Goal: Transaction & Acquisition: Download file/media

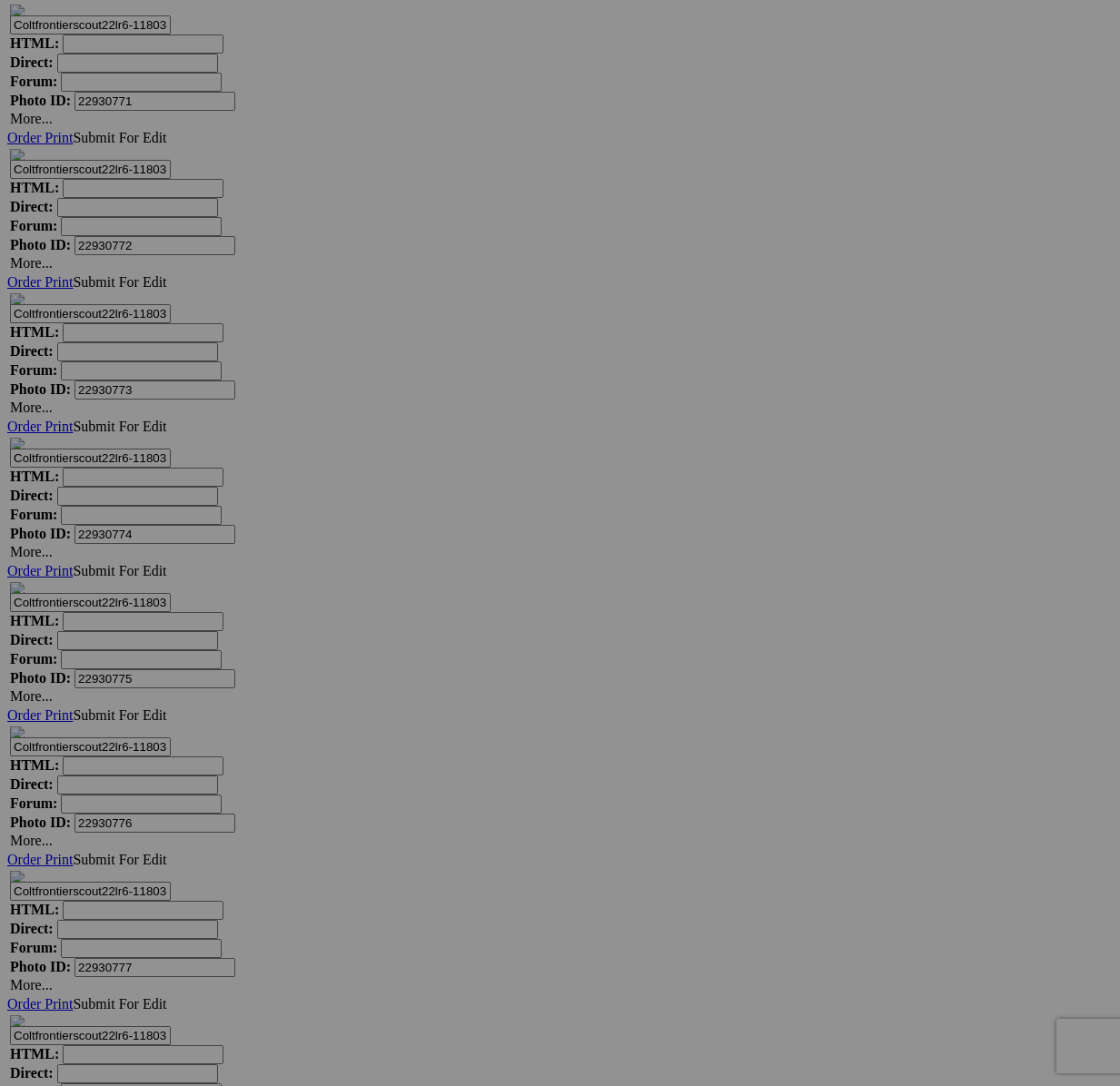
scroll to position [28307, 0]
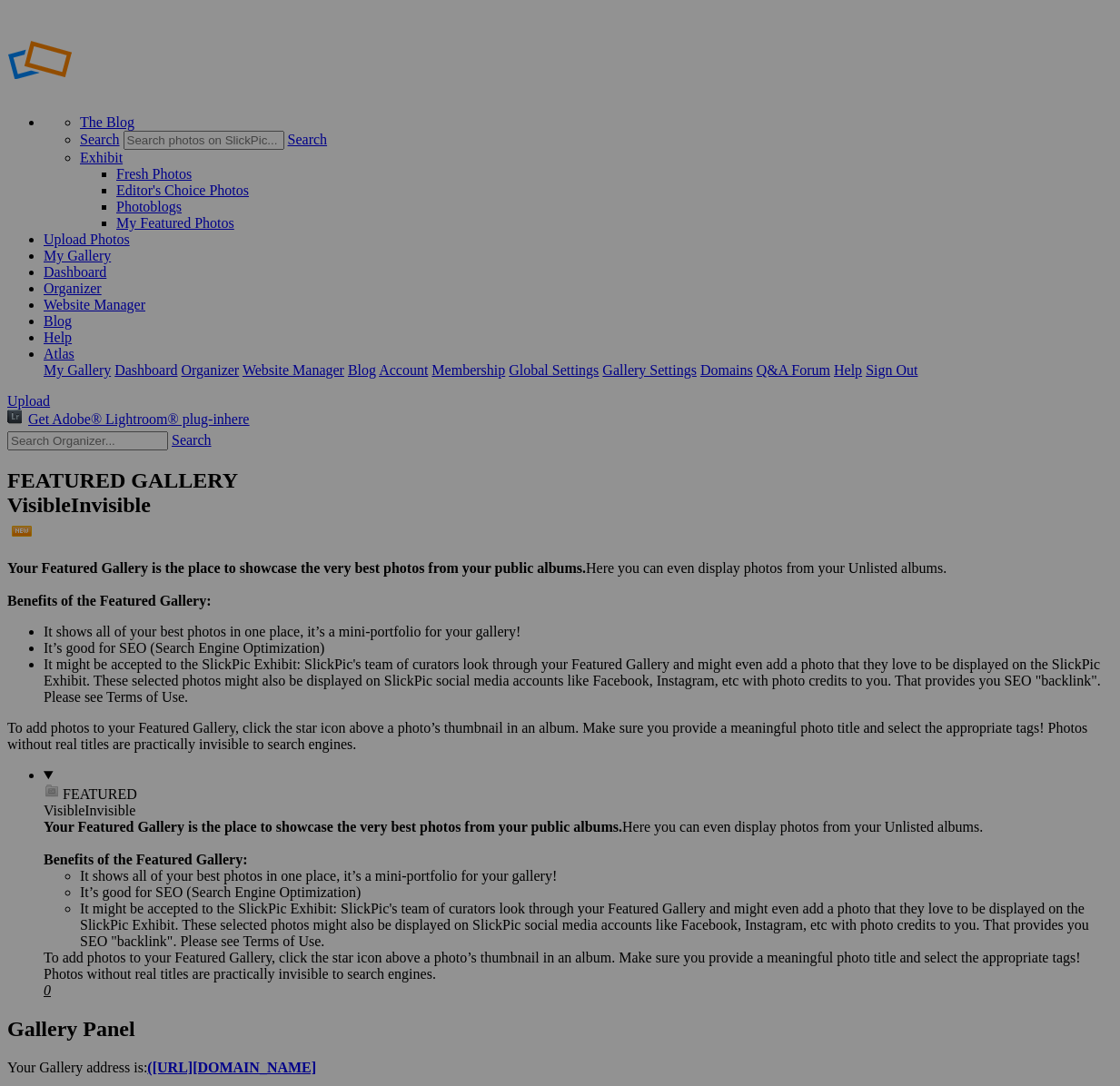
type input "[DATE] Group 1 ([PERSON_NAME])"
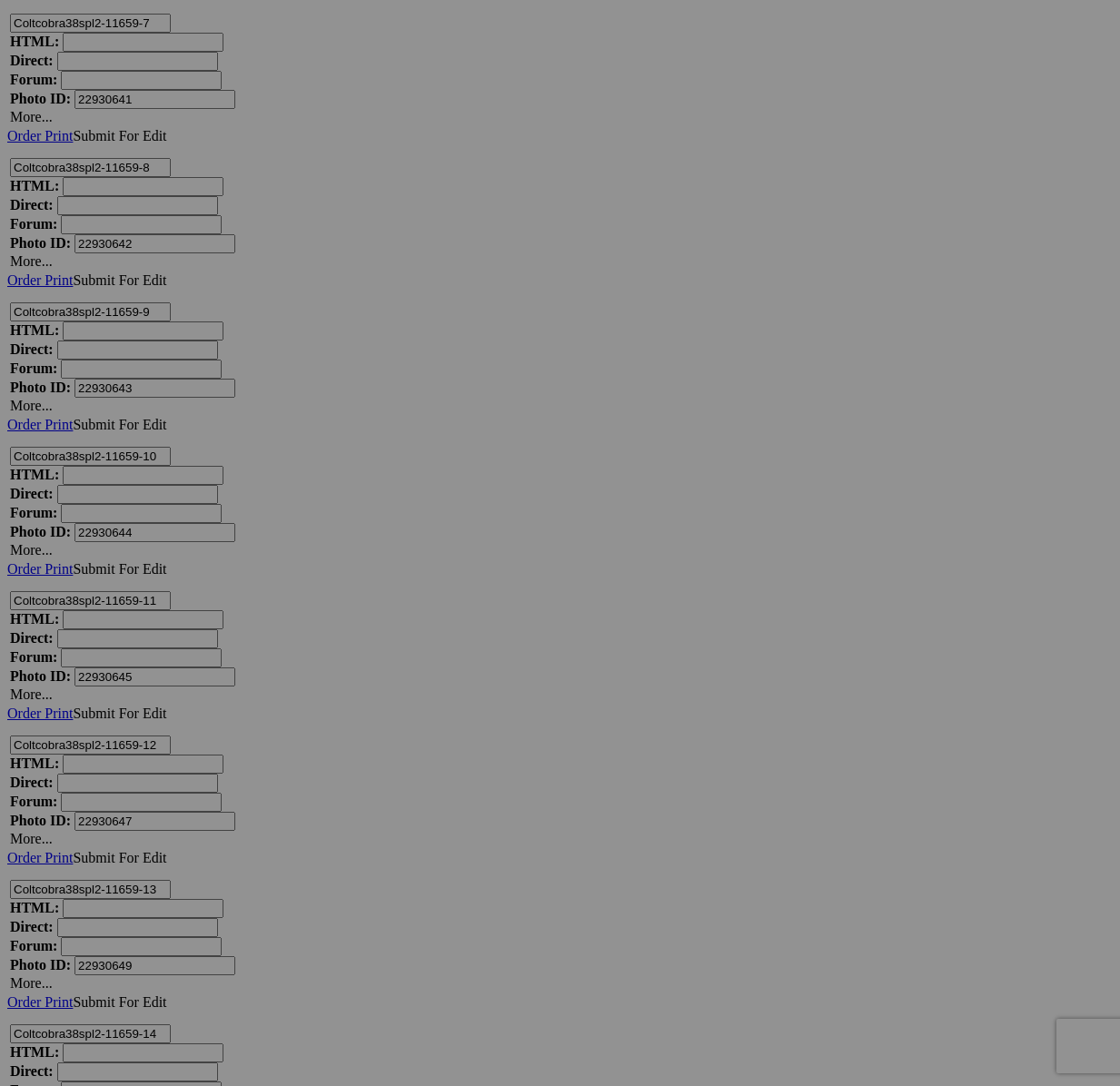
scroll to position [12444, 0]
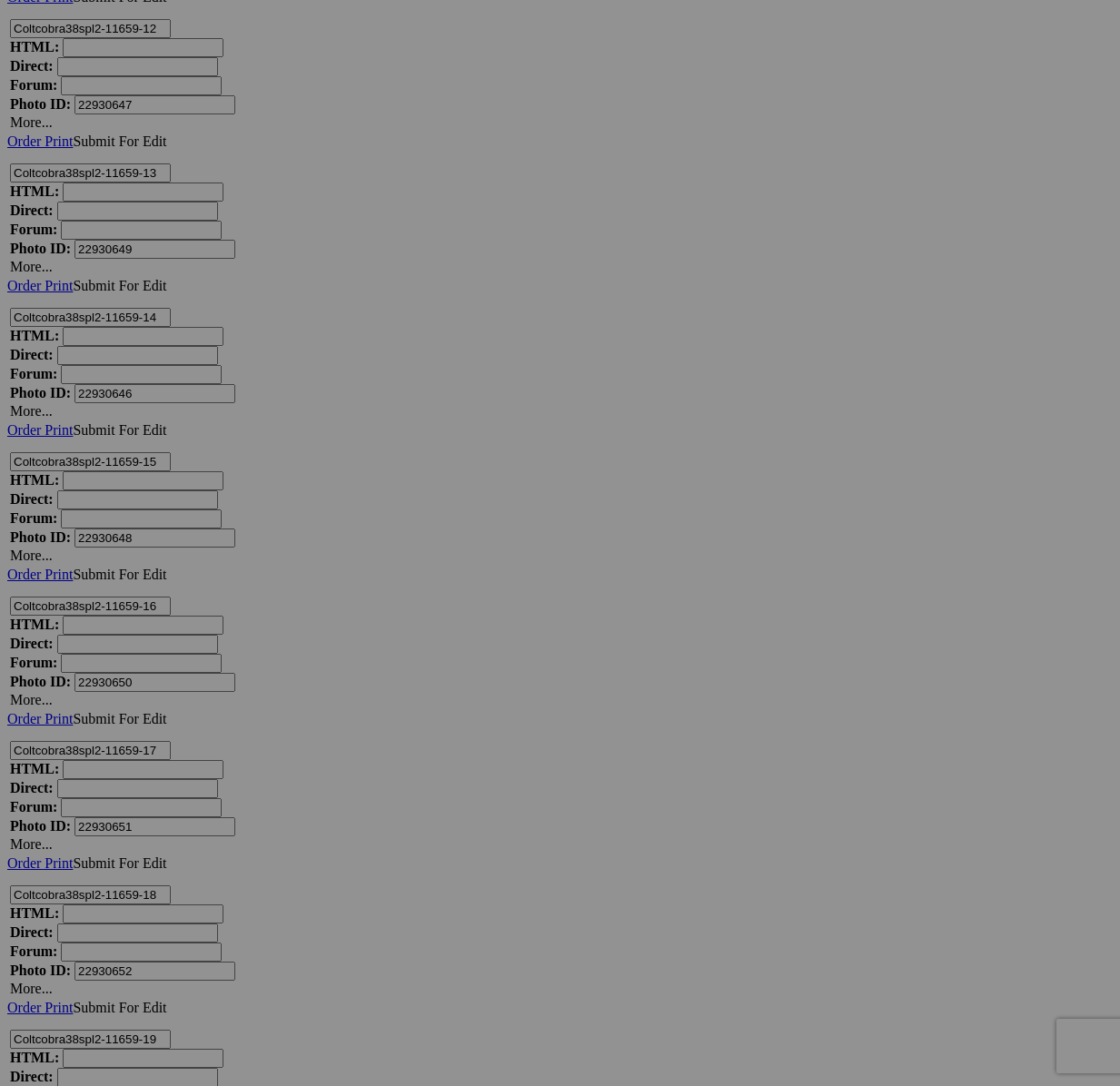
scroll to position [14346, 0]
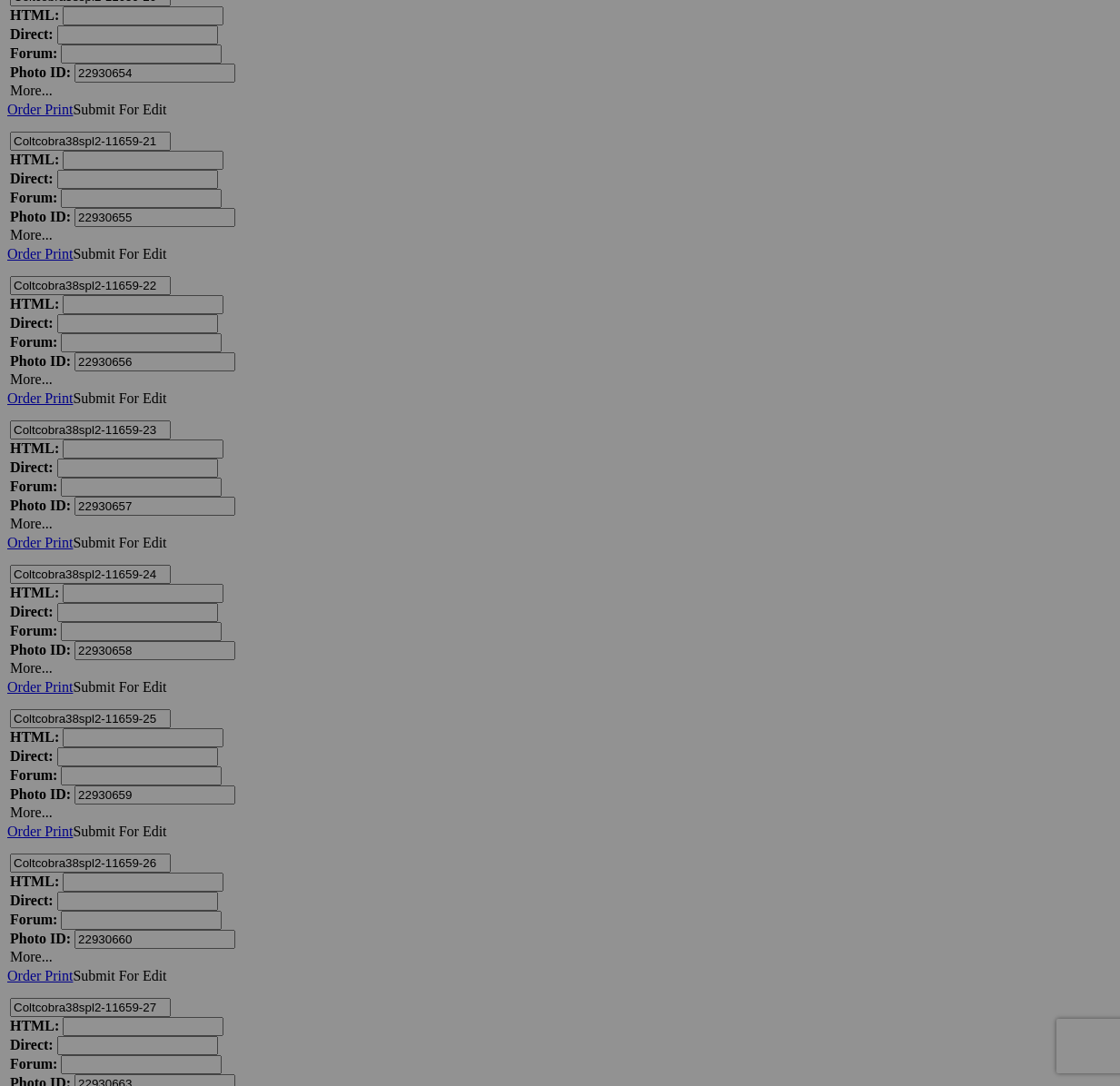
drag, startPoint x: 288, startPoint y: 645, endPoint x: 324, endPoint y: 643, distance: 36.1
type textarea "<!-- SlickPic.com image hosting. HTML Bulk Share code Starts Here --> <div styl…"
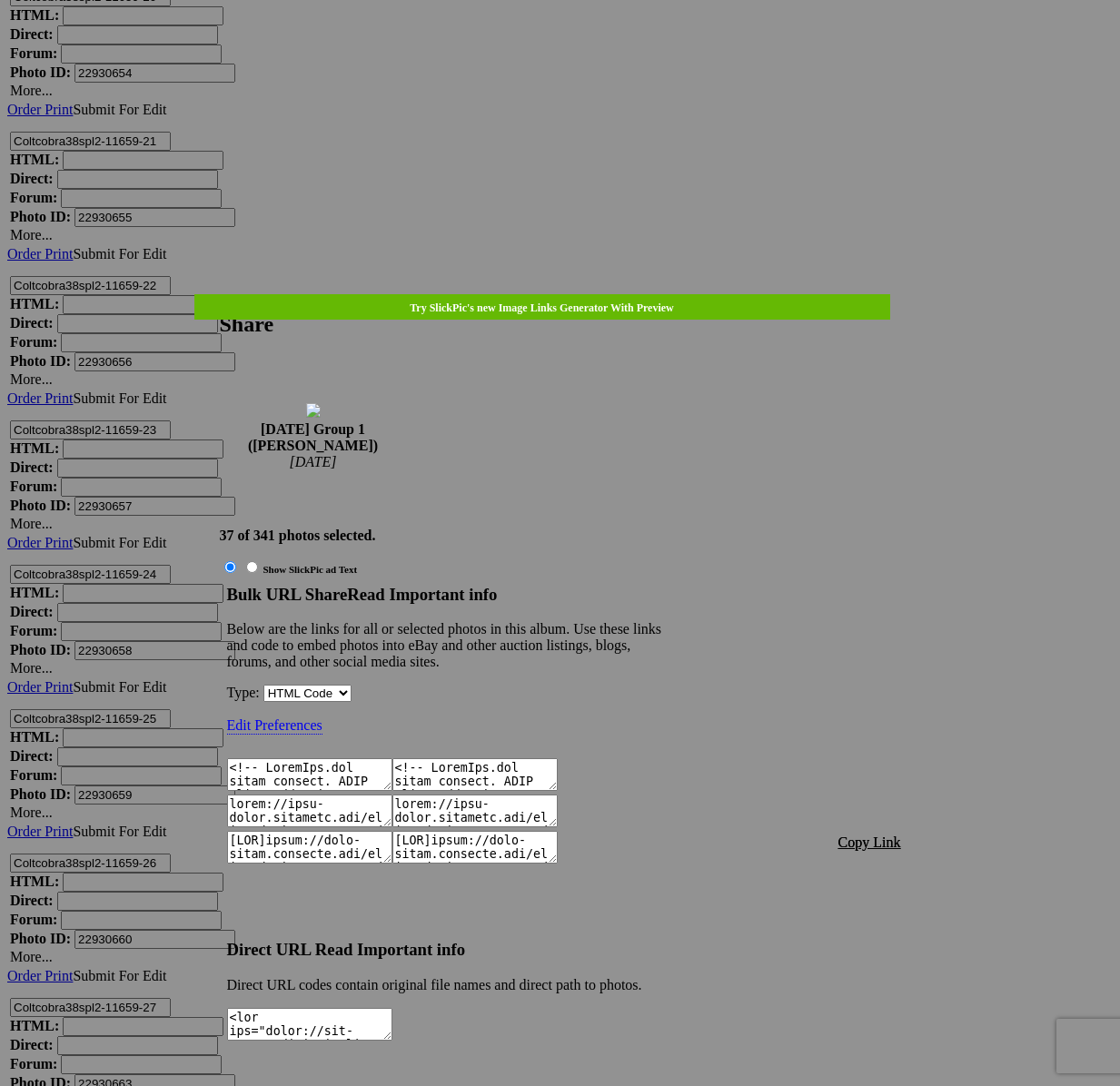
click at [900, 835] on font "Copy Link" at bounding box center [869, 842] width 63 height 16
click at [573, 56] on div at bounding box center [560, 543] width 1120 height 1086
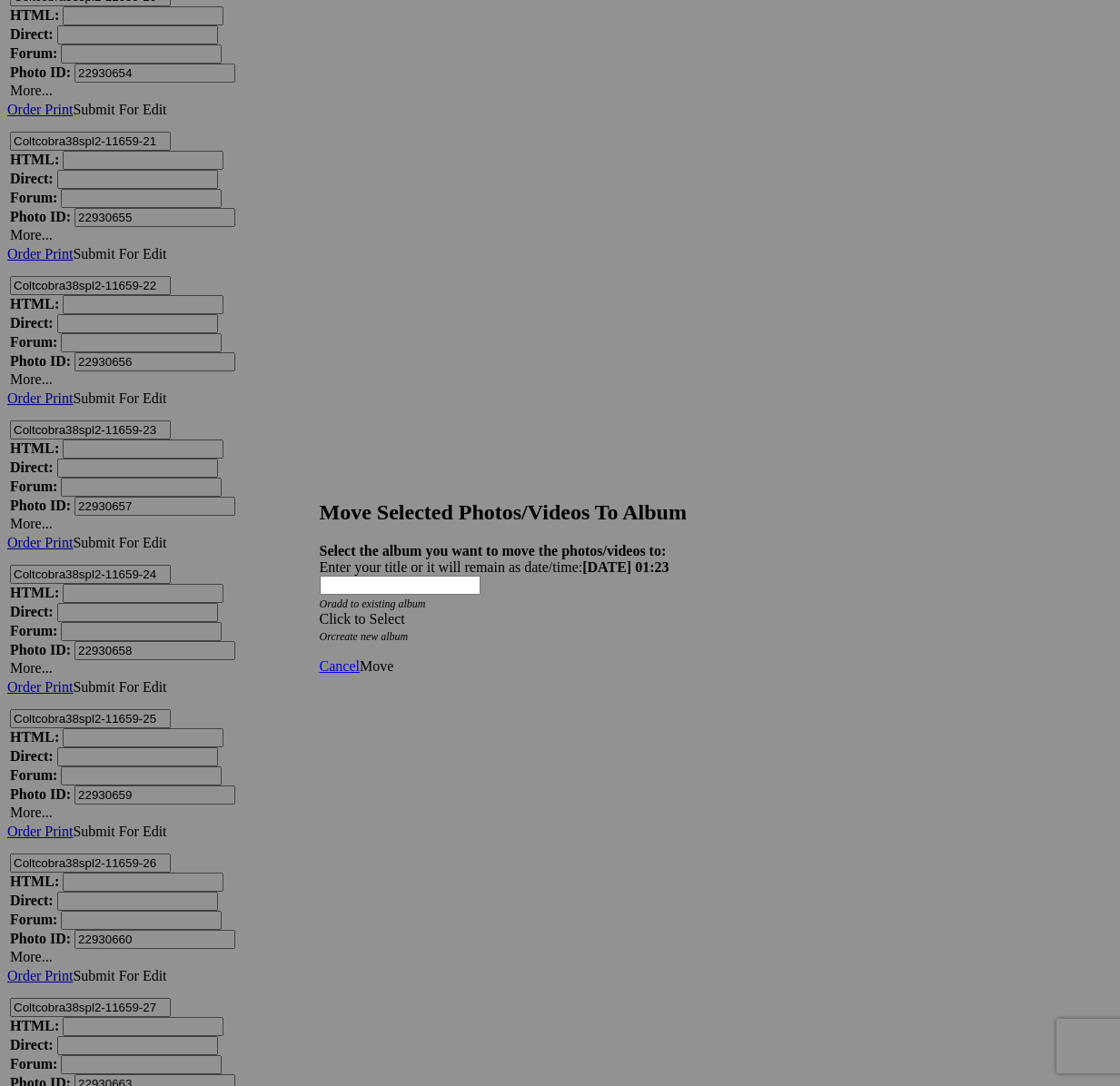
click at [624, 612] on div "Click to Select" at bounding box center [560, 620] width 482 height 17
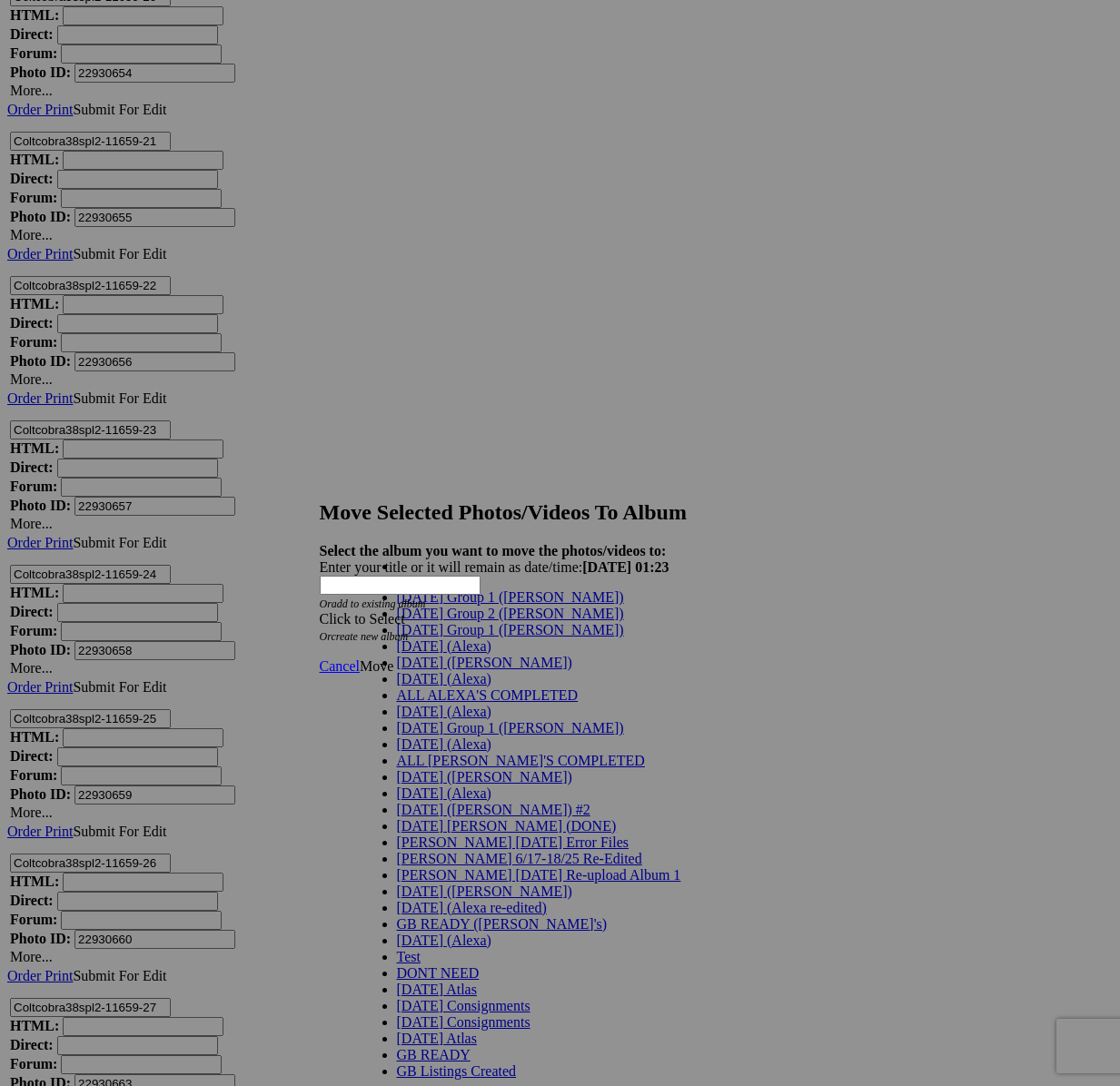
click at [426, 637] on span "[DATE] Group 1 ([PERSON_NAME])" at bounding box center [510, 630] width 228 height 16
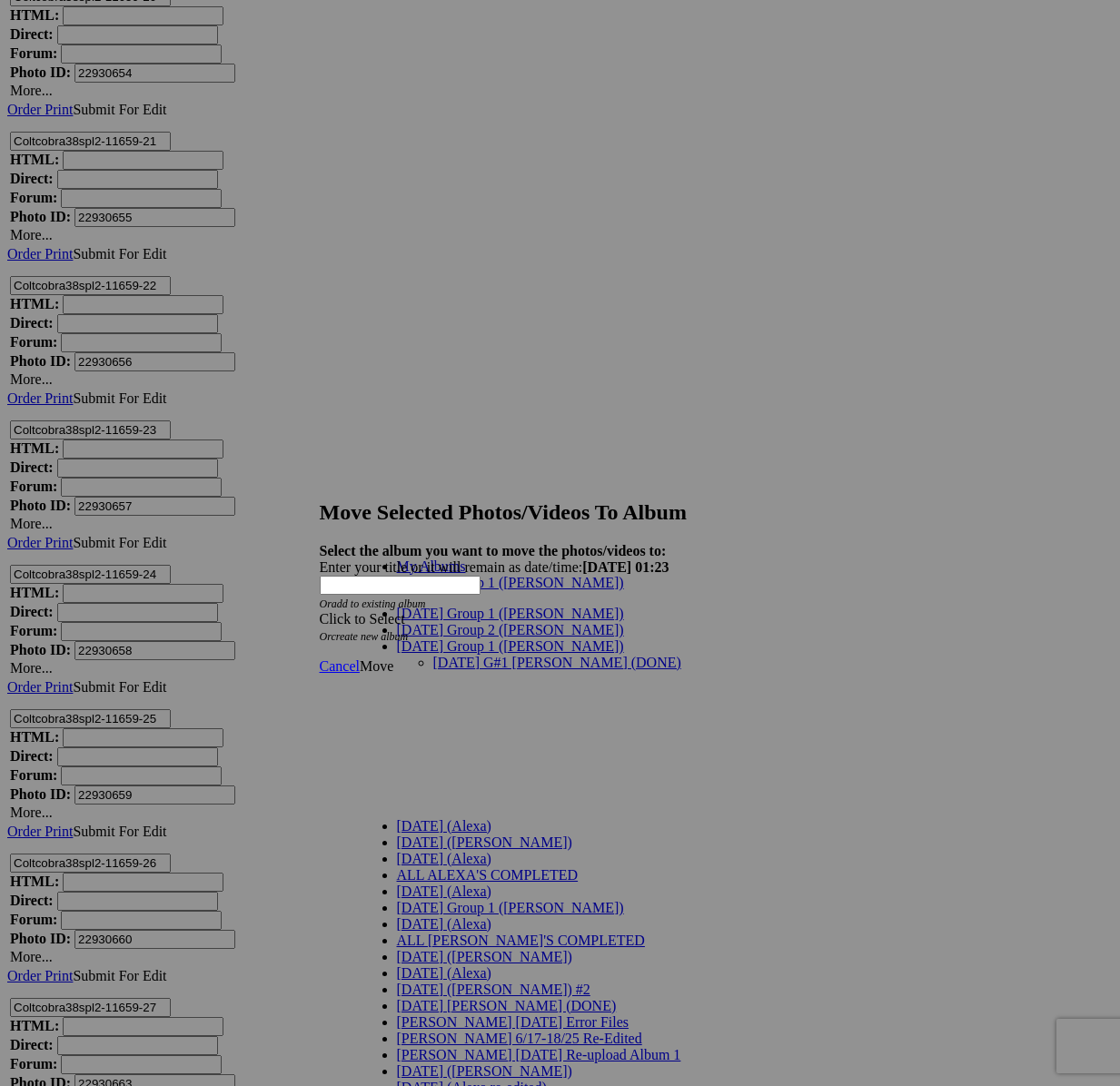
click at [433, 655] on link "[DATE] G#1 [PERSON_NAME] (DONE)" at bounding box center [556, 662] width 248 height 16
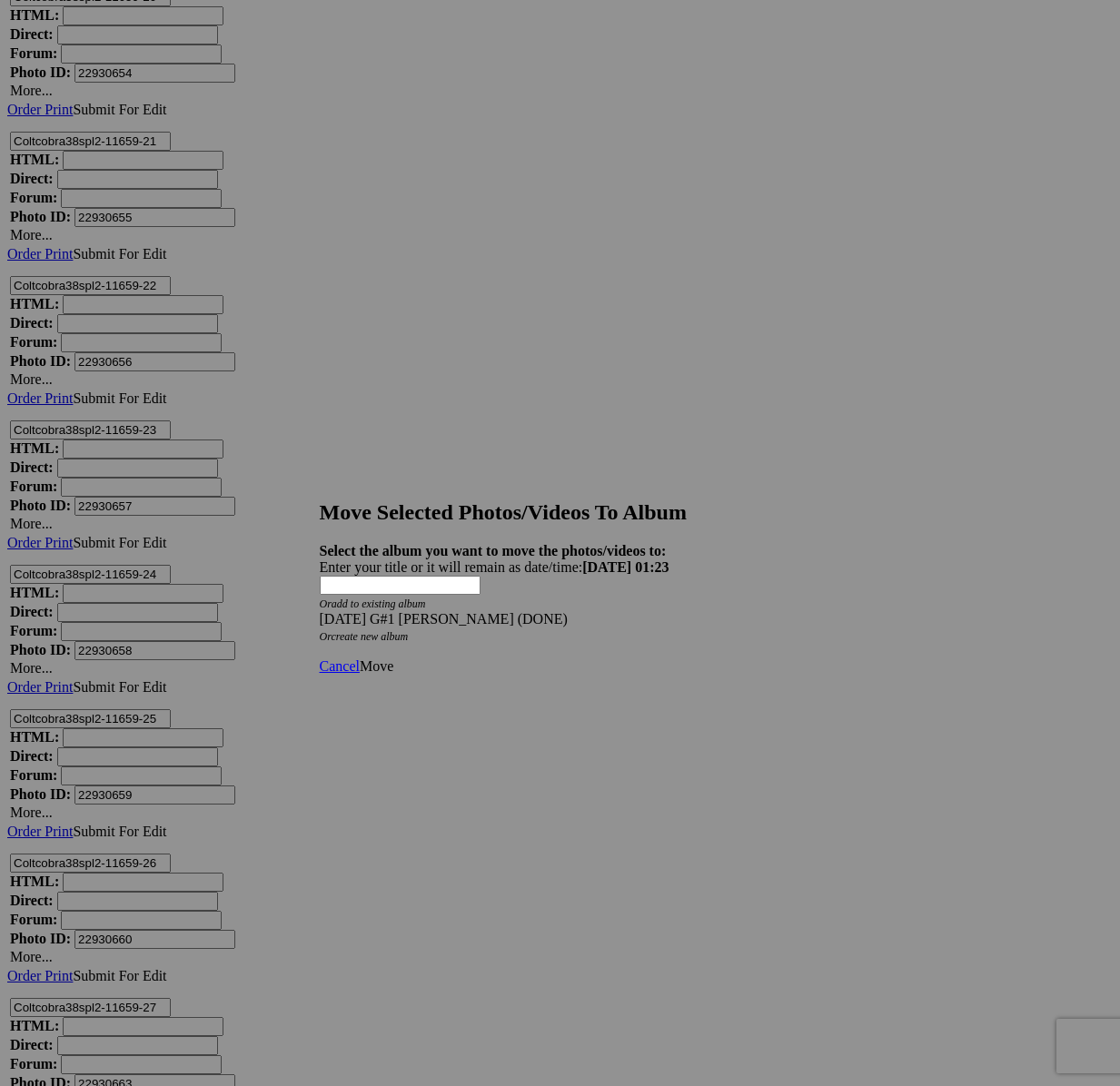
drag, startPoint x: 796, startPoint y: 628, endPoint x: 768, endPoint y: 627, distance: 28.0
click at [393, 659] on link "Move" at bounding box center [377, 666] width 33 height 16
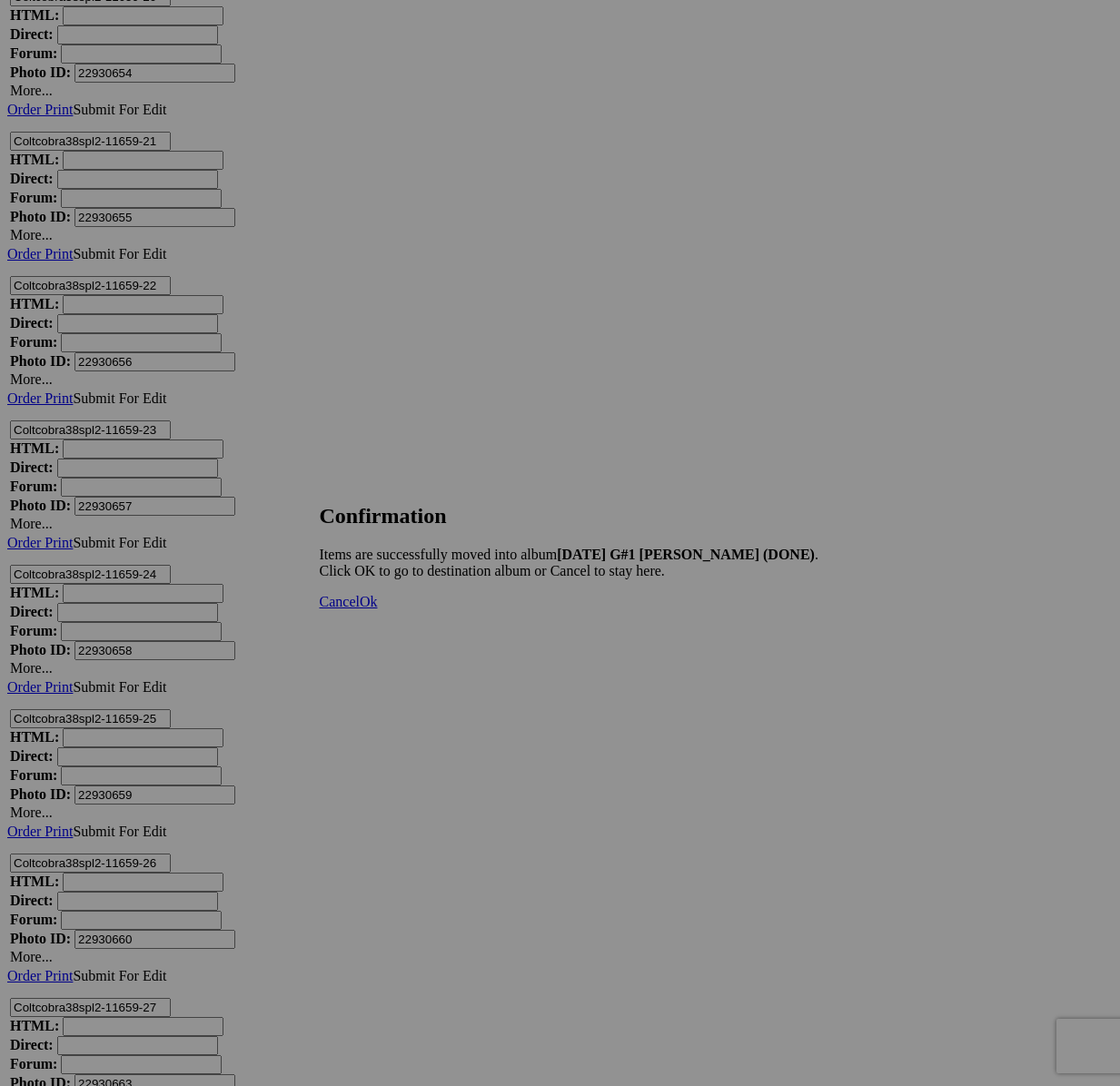
click at [360, 610] on span "Cancel" at bounding box center [339, 601] width 40 height 16
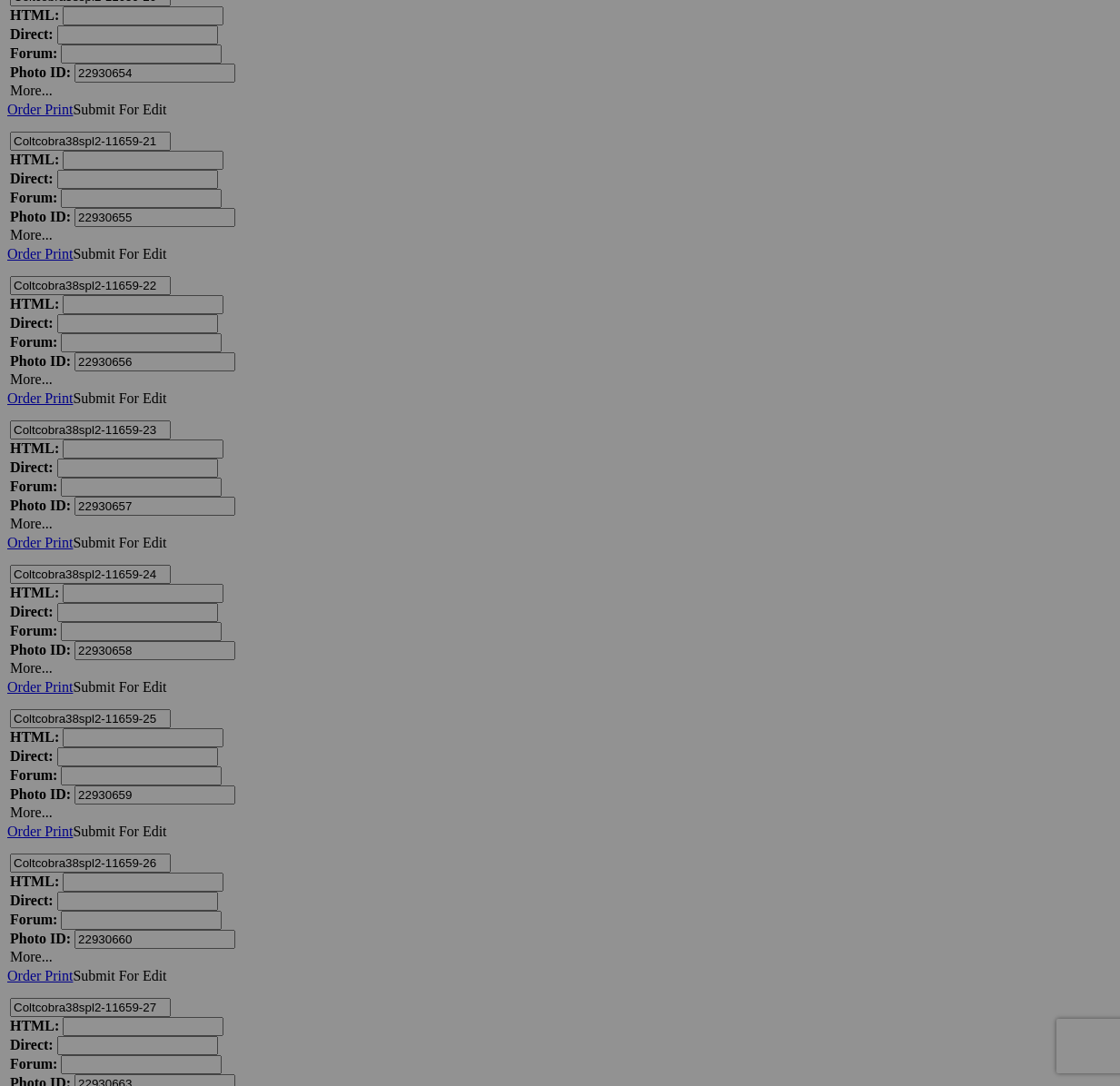
scroll to position [13860, 0]
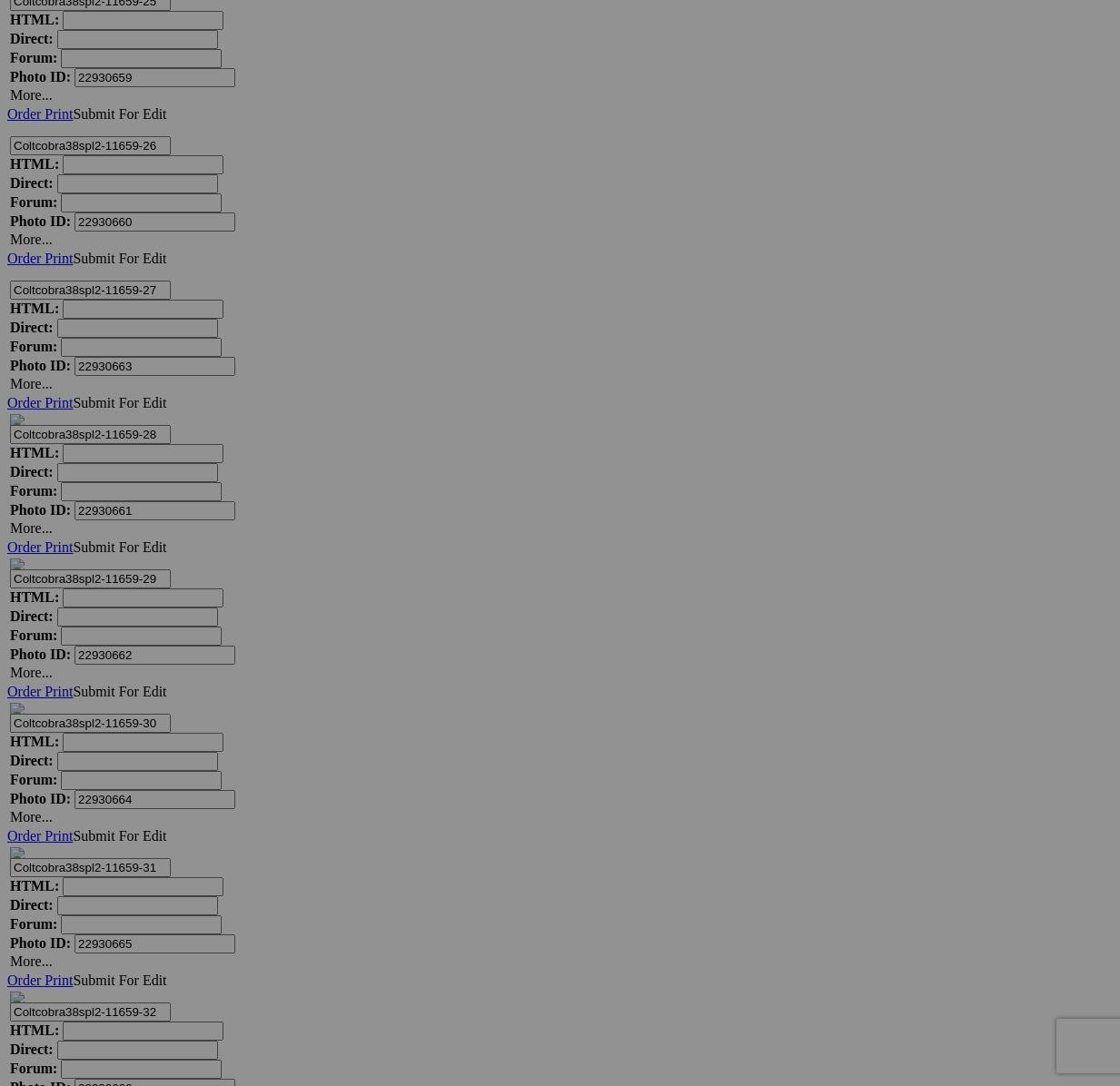
scroll to position [15541, 0]
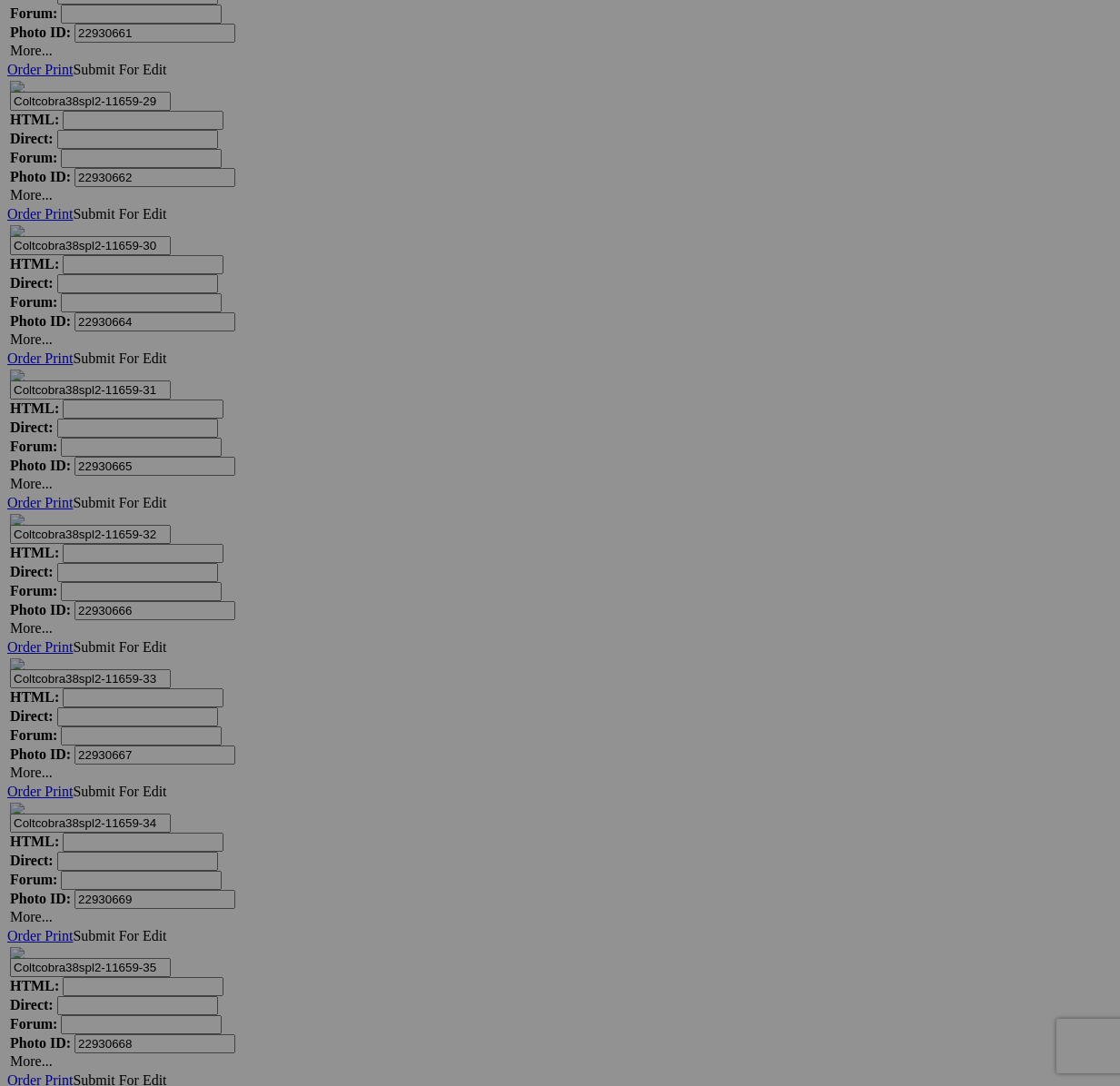
type textarea "<!-- SlickPic.com image hosting. HTML Bulk Share code Starts Here --> <div styl…"
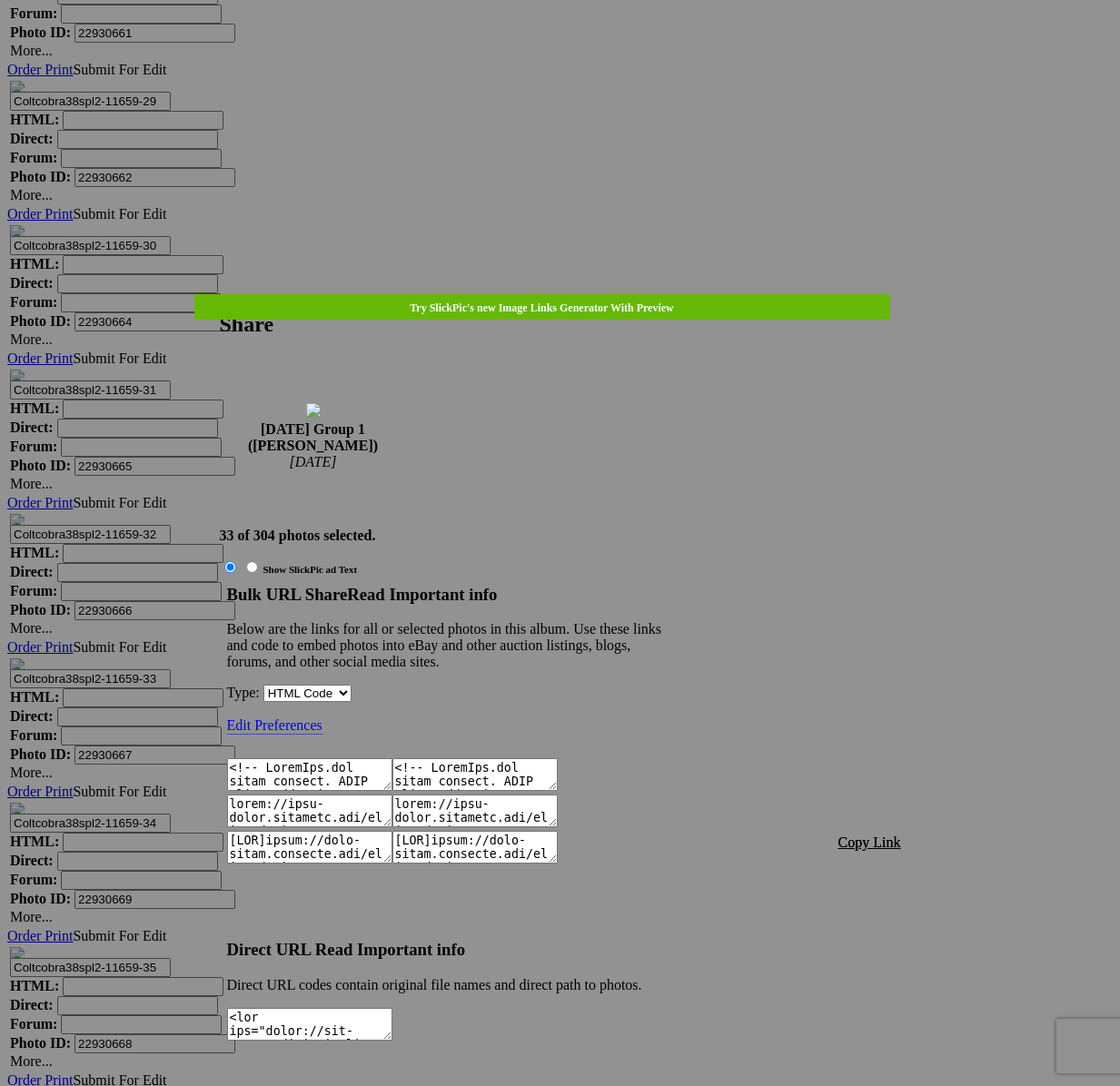
click at [892, 835] on font "Copy Link" at bounding box center [869, 842] width 63 height 16
click at [592, 53] on div at bounding box center [560, 543] width 1120 height 1086
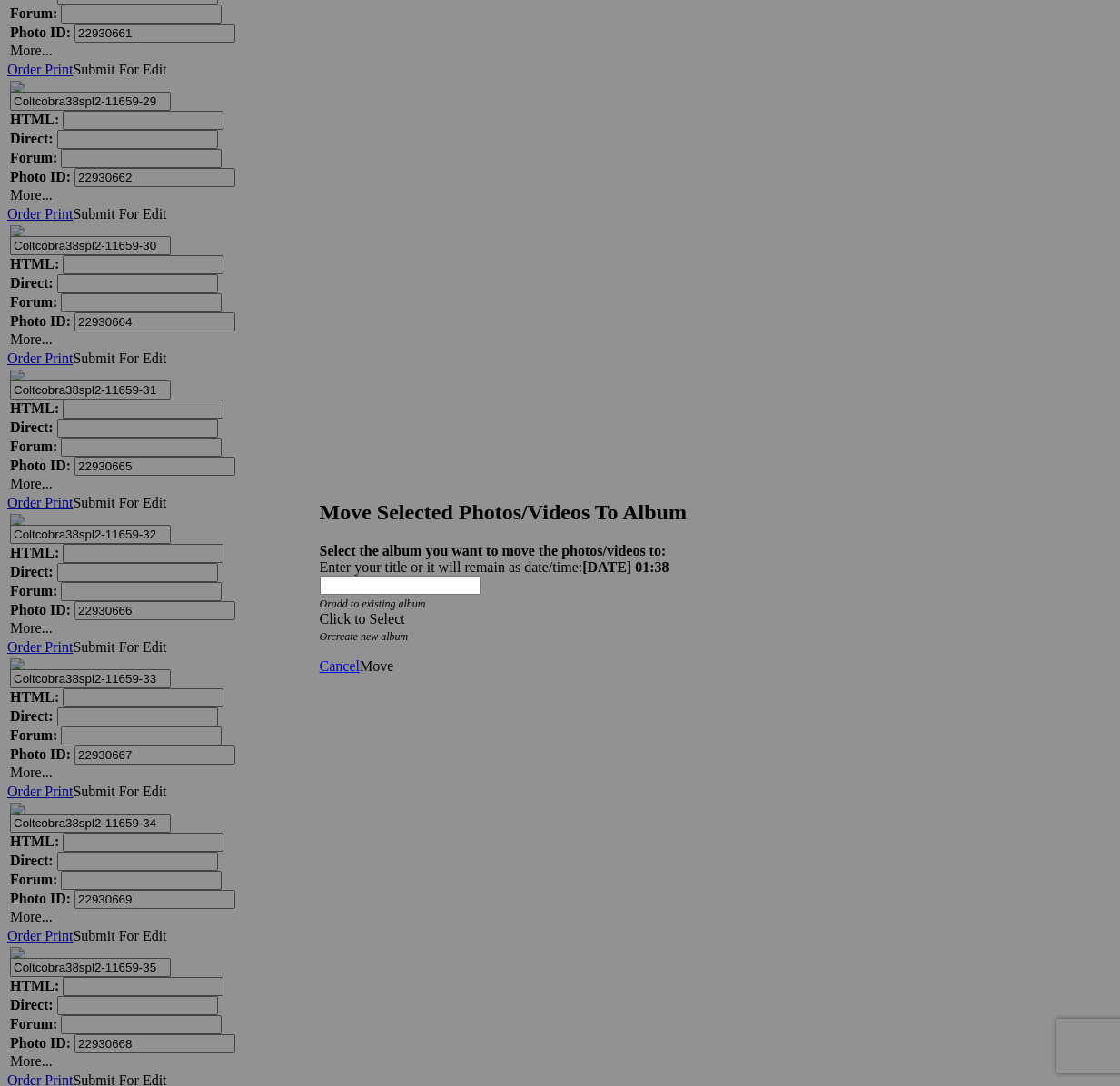
click at [628, 612] on div "Click to Select" at bounding box center [560, 620] width 482 height 17
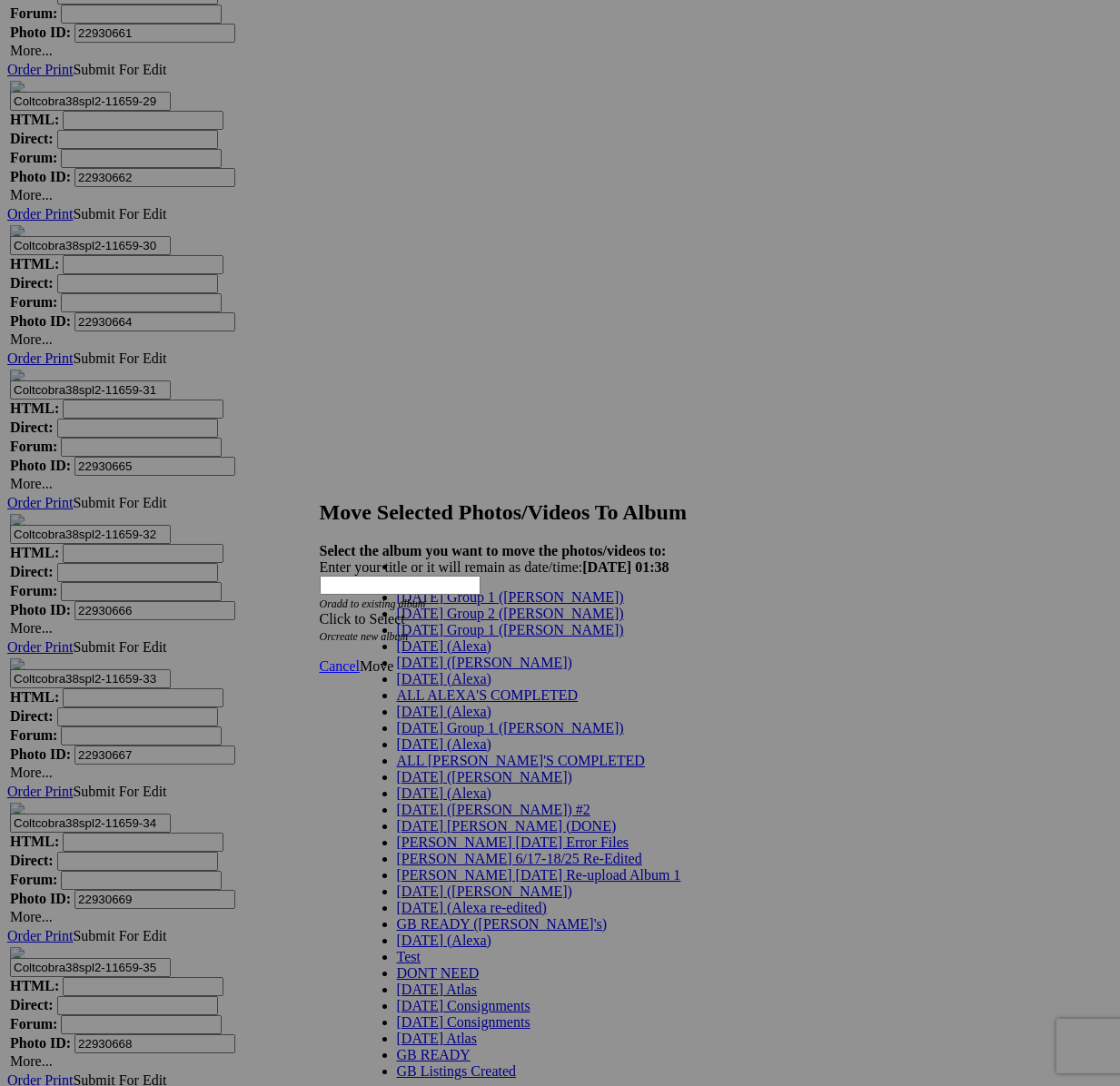
click at [406, 637] on span "[DATE] Group 1 ([PERSON_NAME])" at bounding box center [510, 630] width 228 height 16
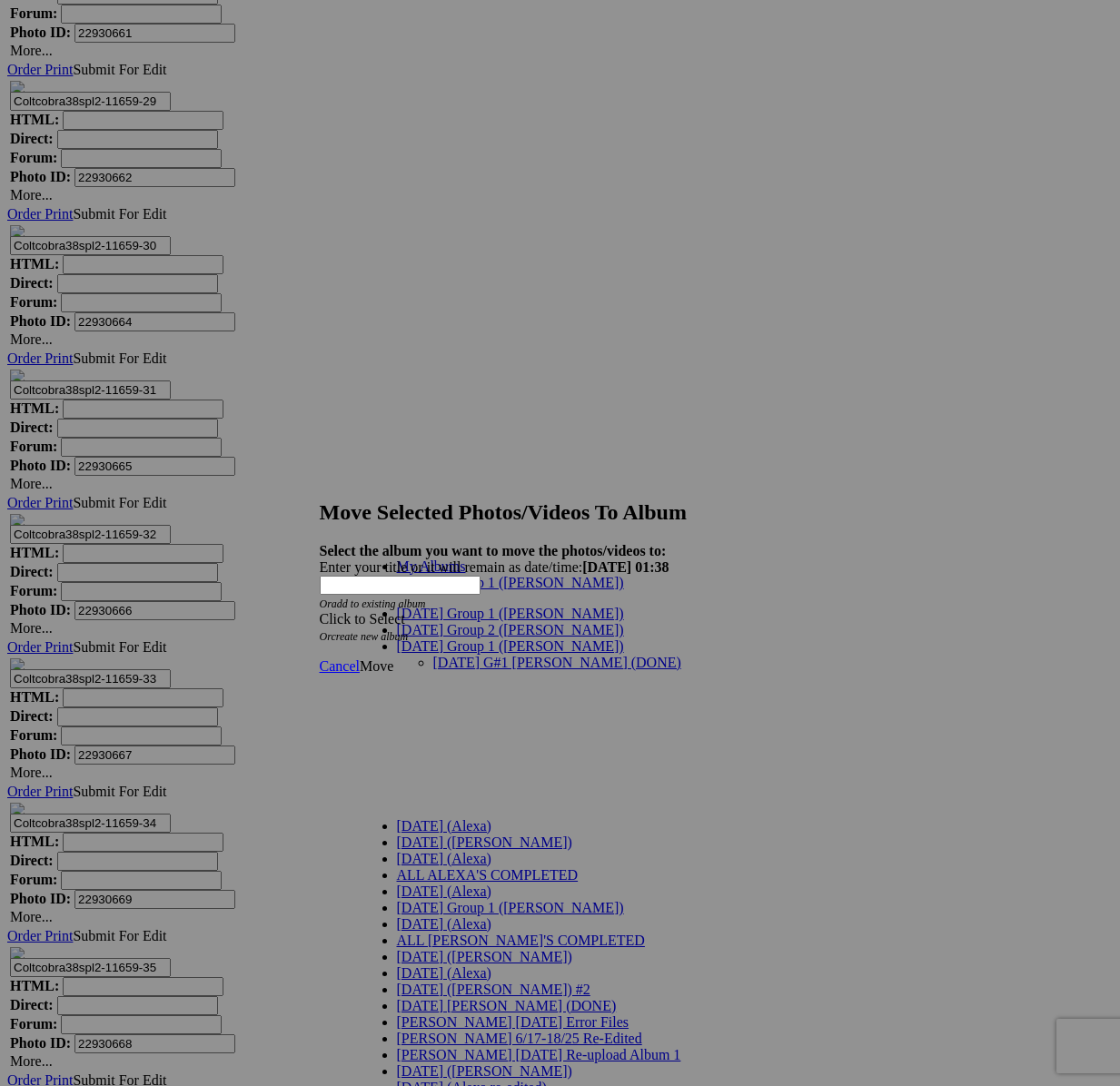
click at [470, 655] on link "[DATE] G#1 [PERSON_NAME] (DONE)" at bounding box center [556, 662] width 248 height 16
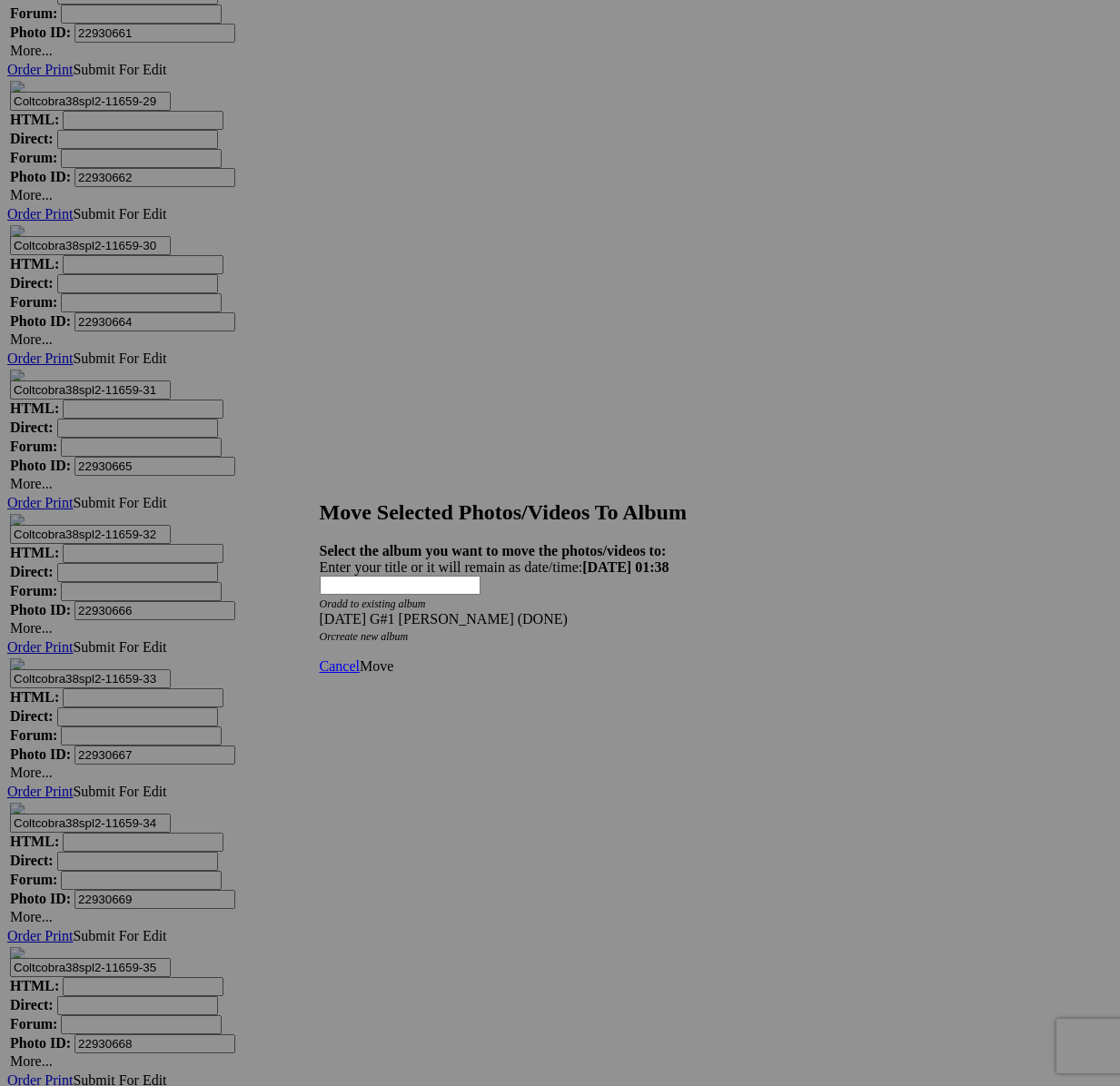
click at [393, 659] on link "Move" at bounding box center [377, 666] width 33 height 16
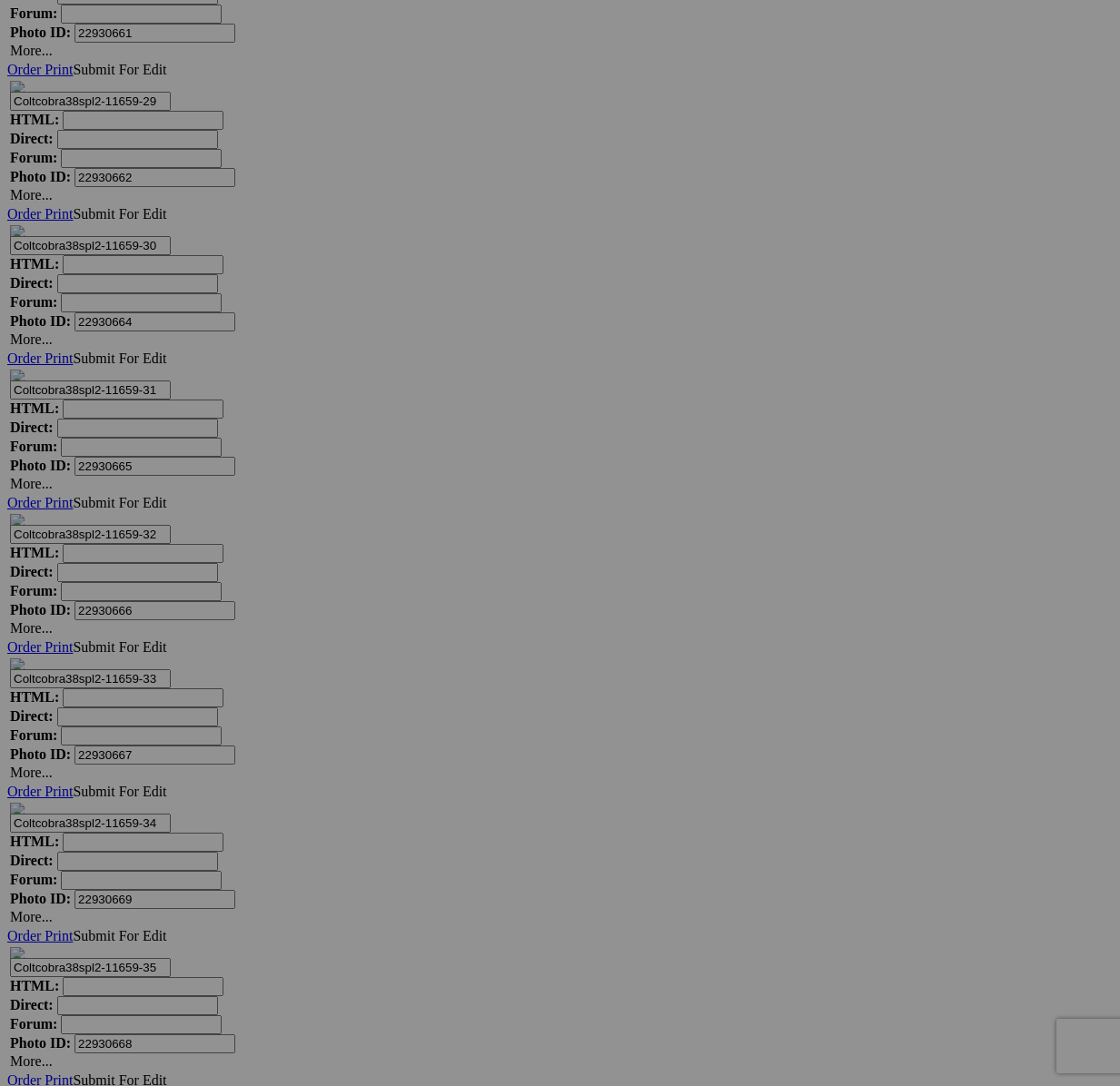
scroll to position [15097, 0]
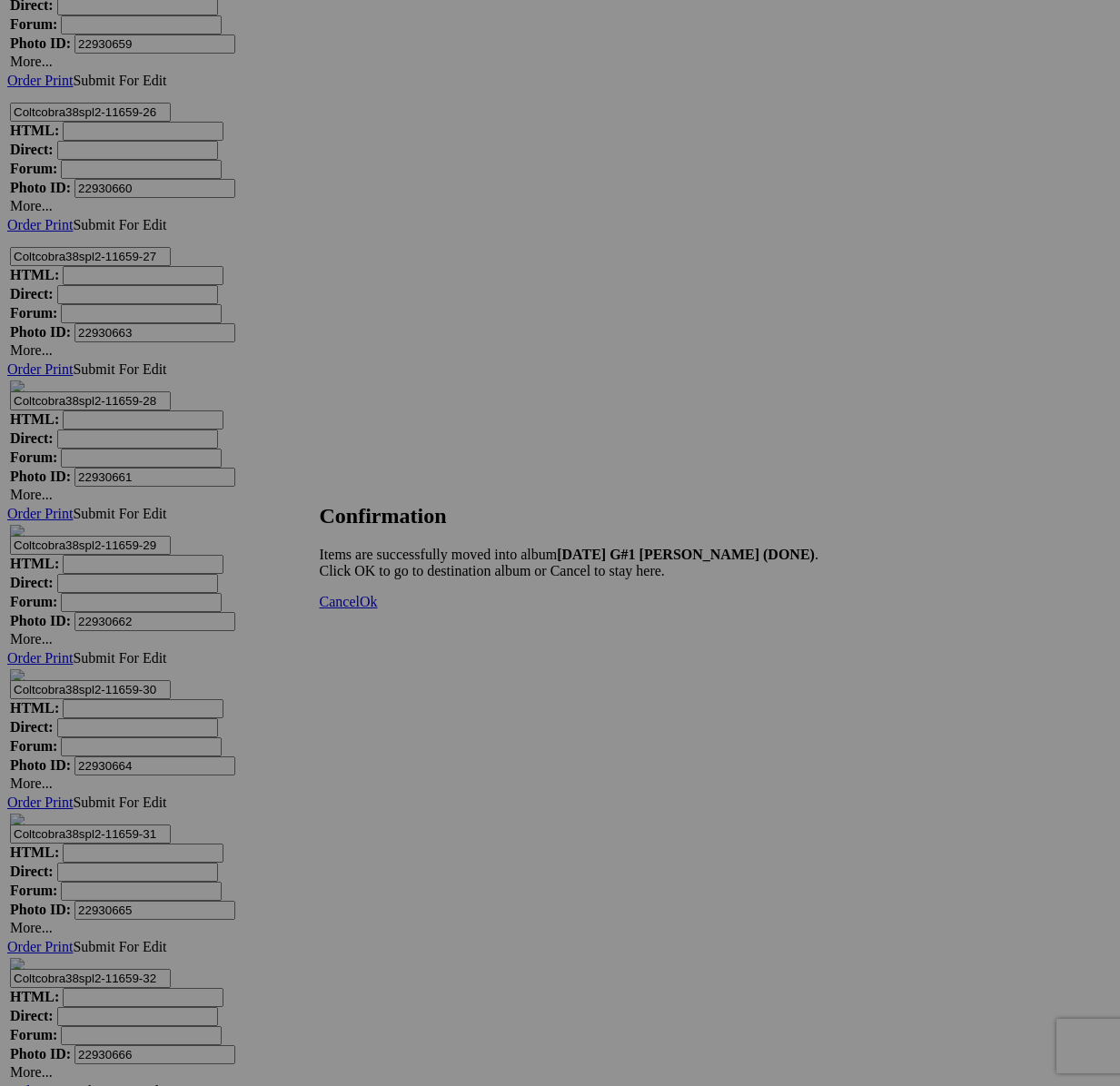
click at [360, 610] on span "Cancel" at bounding box center [339, 601] width 40 height 16
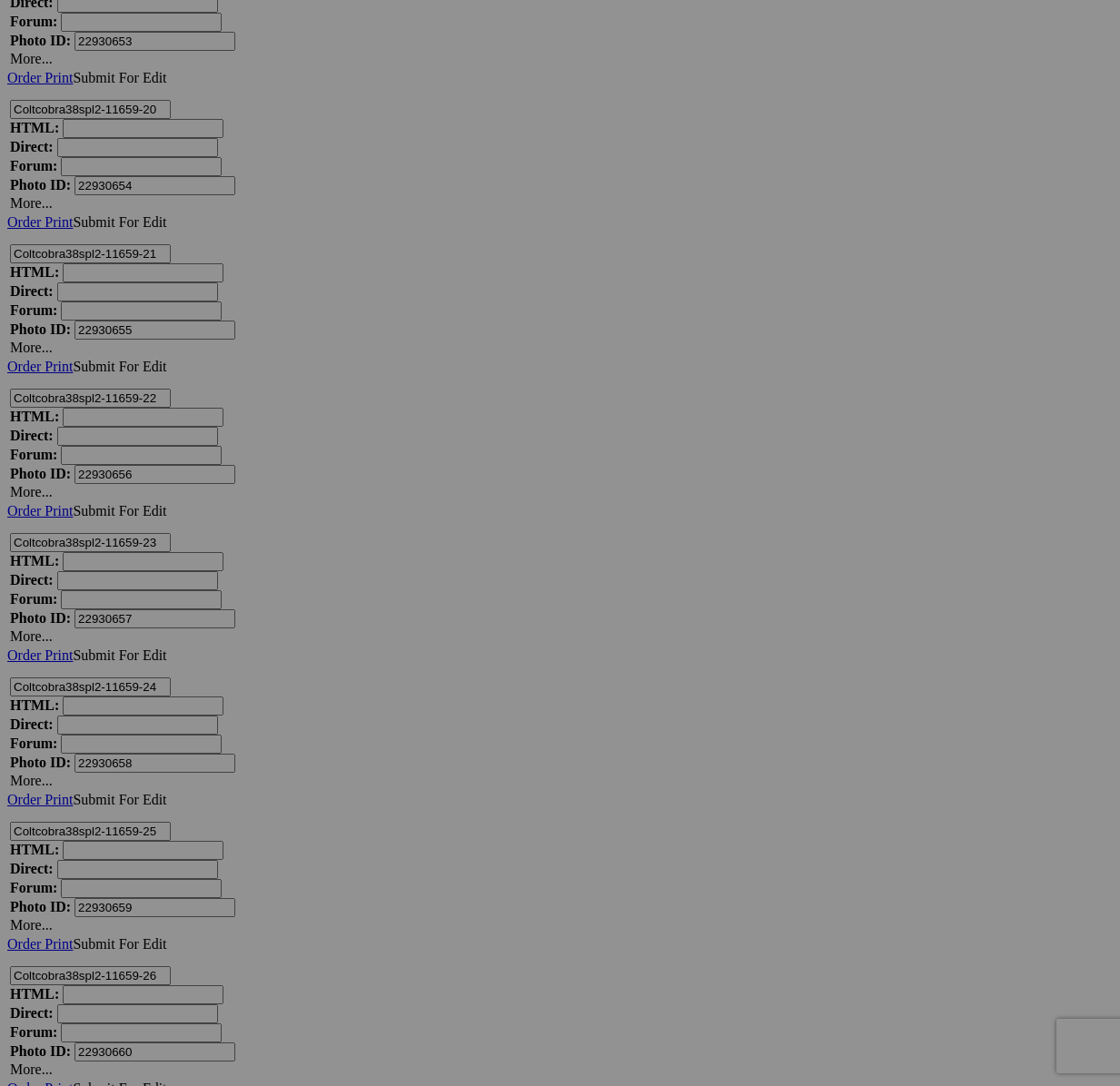
scroll to position [13761, 0]
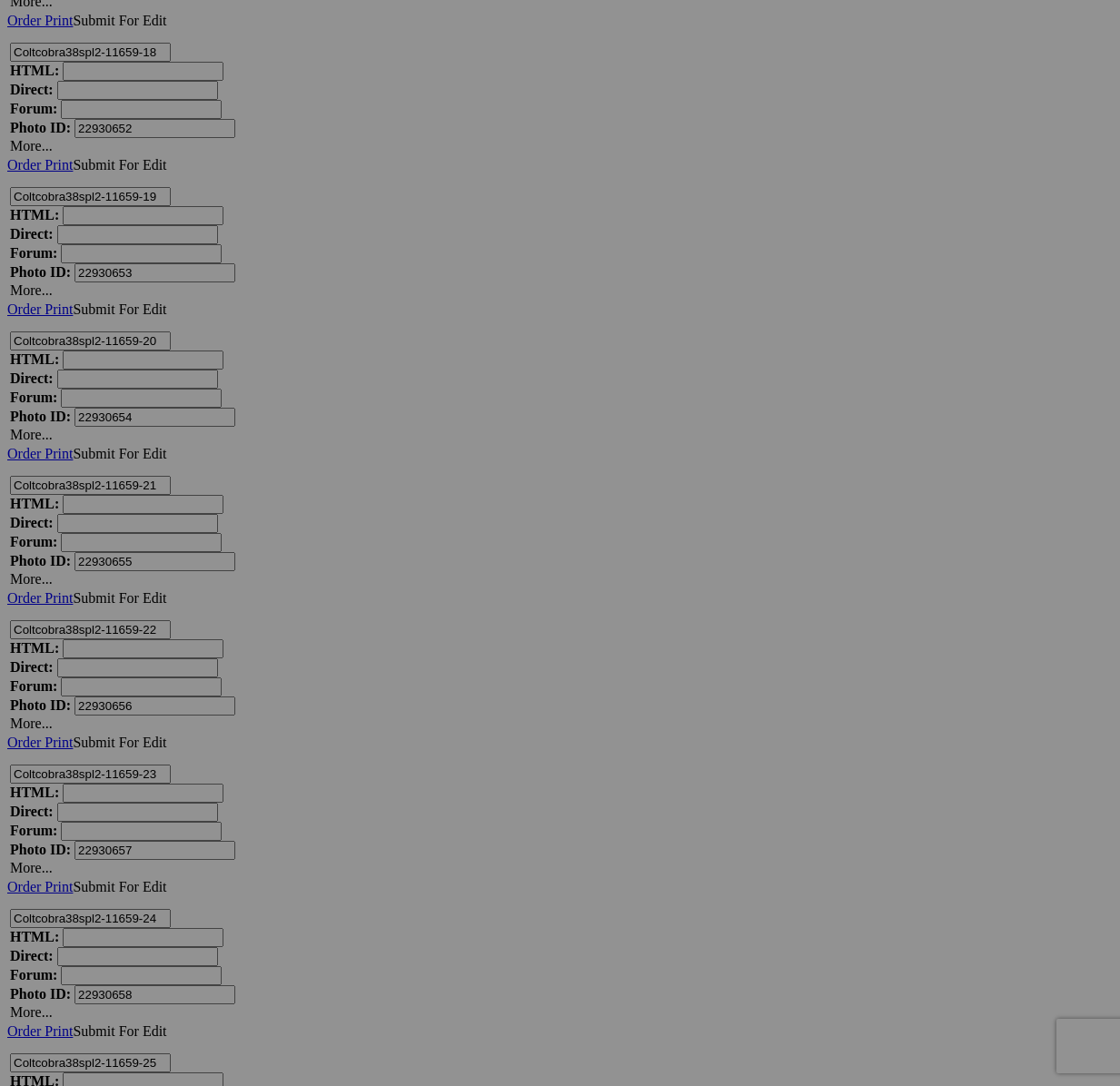
scroll to position [14069, 0]
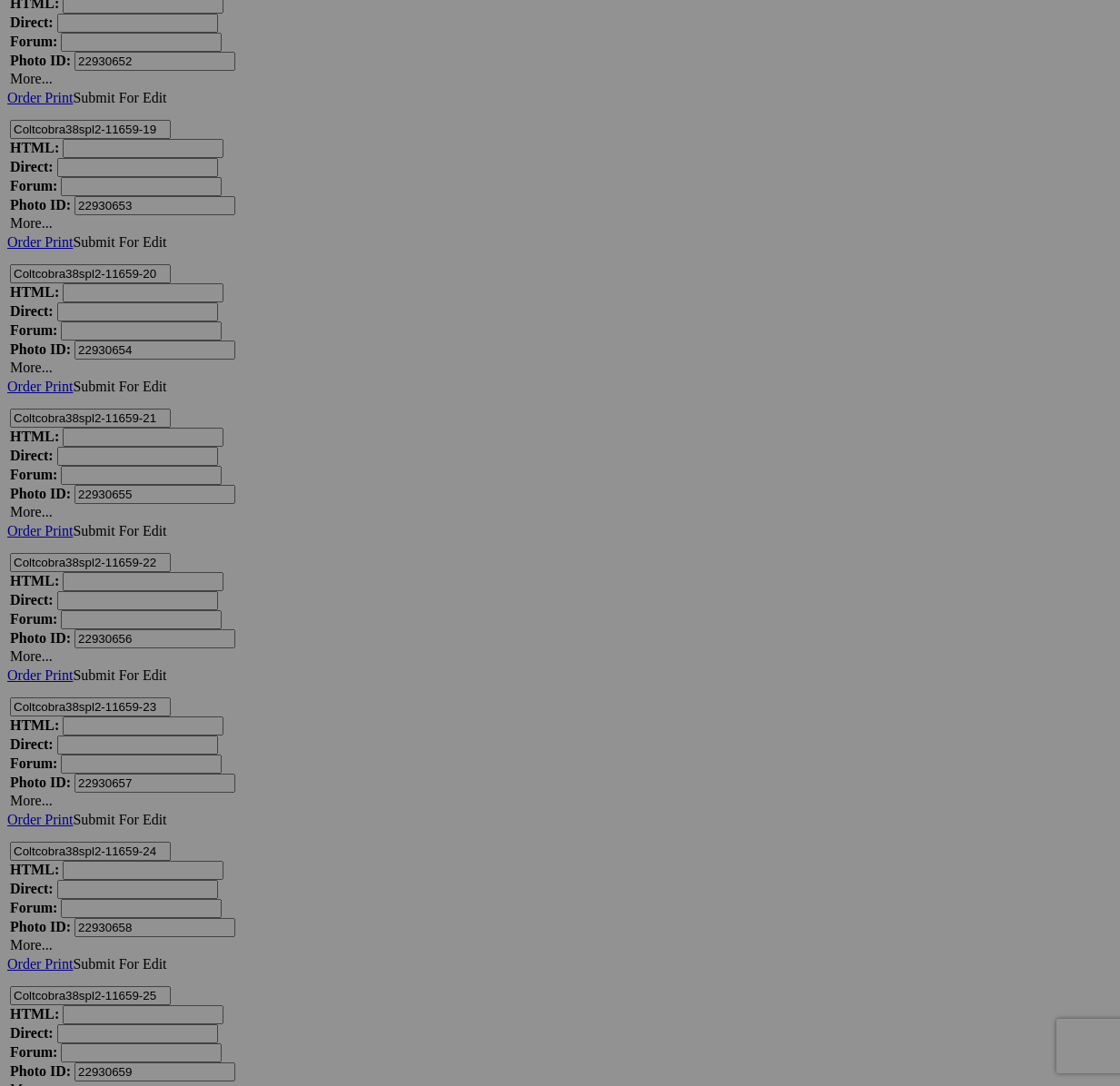
drag, startPoint x: 803, startPoint y: 463, endPoint x: 796, endPoint y: 481, distance: 19.3
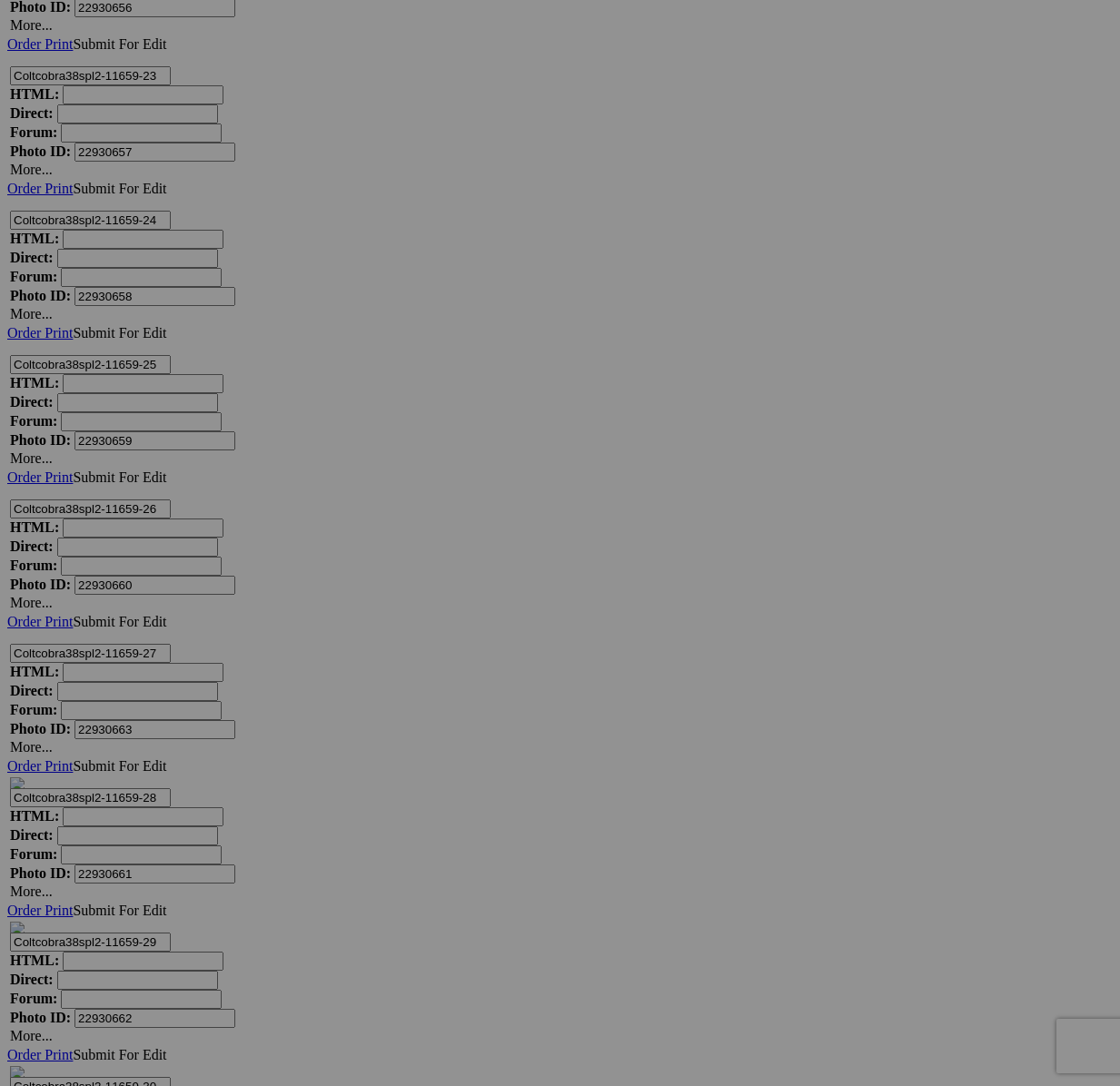
scroll to position [15097, 0]
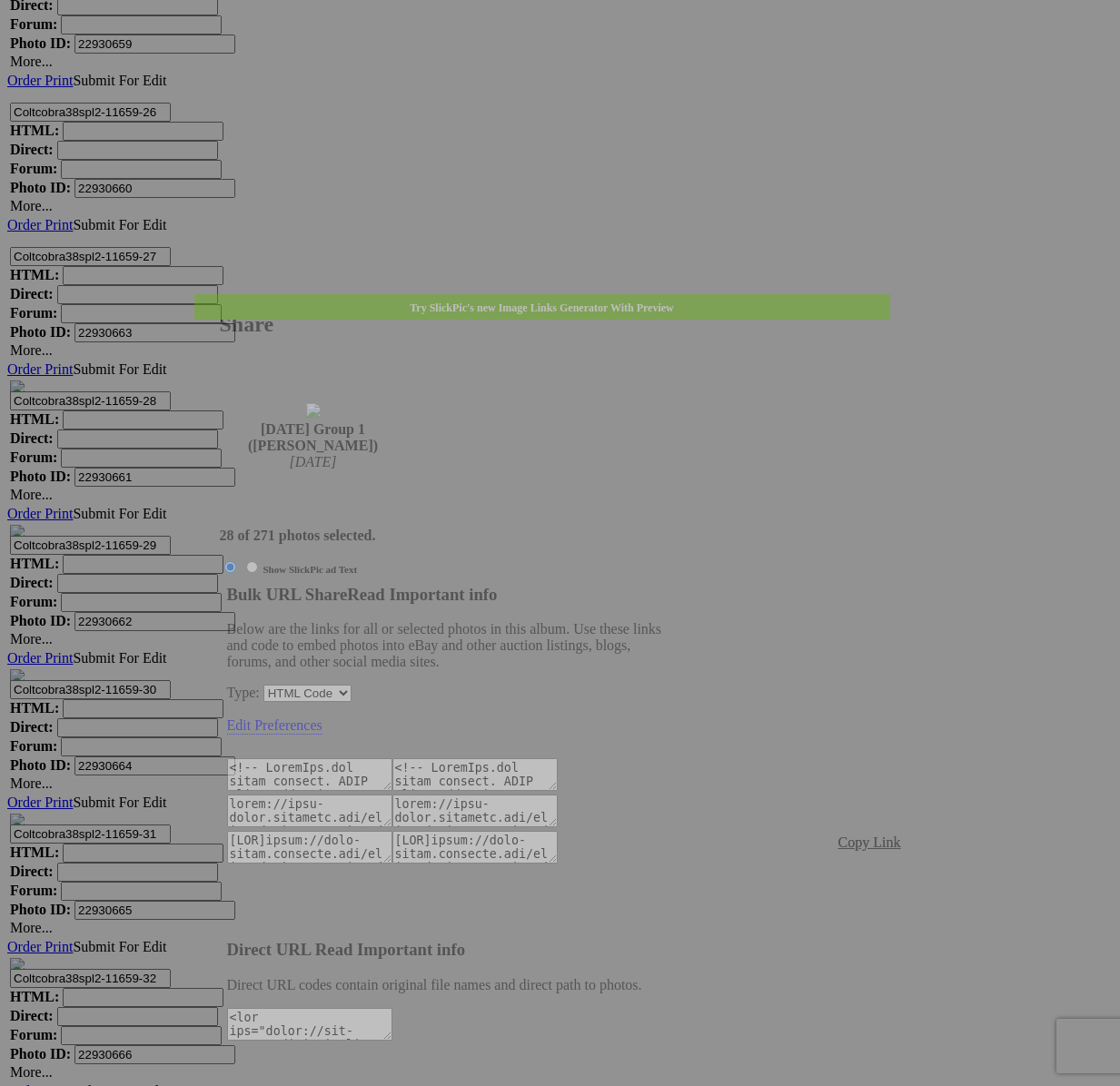
type textarea "<!-- SlickPic.com image hosting. HTML Bulk Share code Starts Here --> <div styl…"
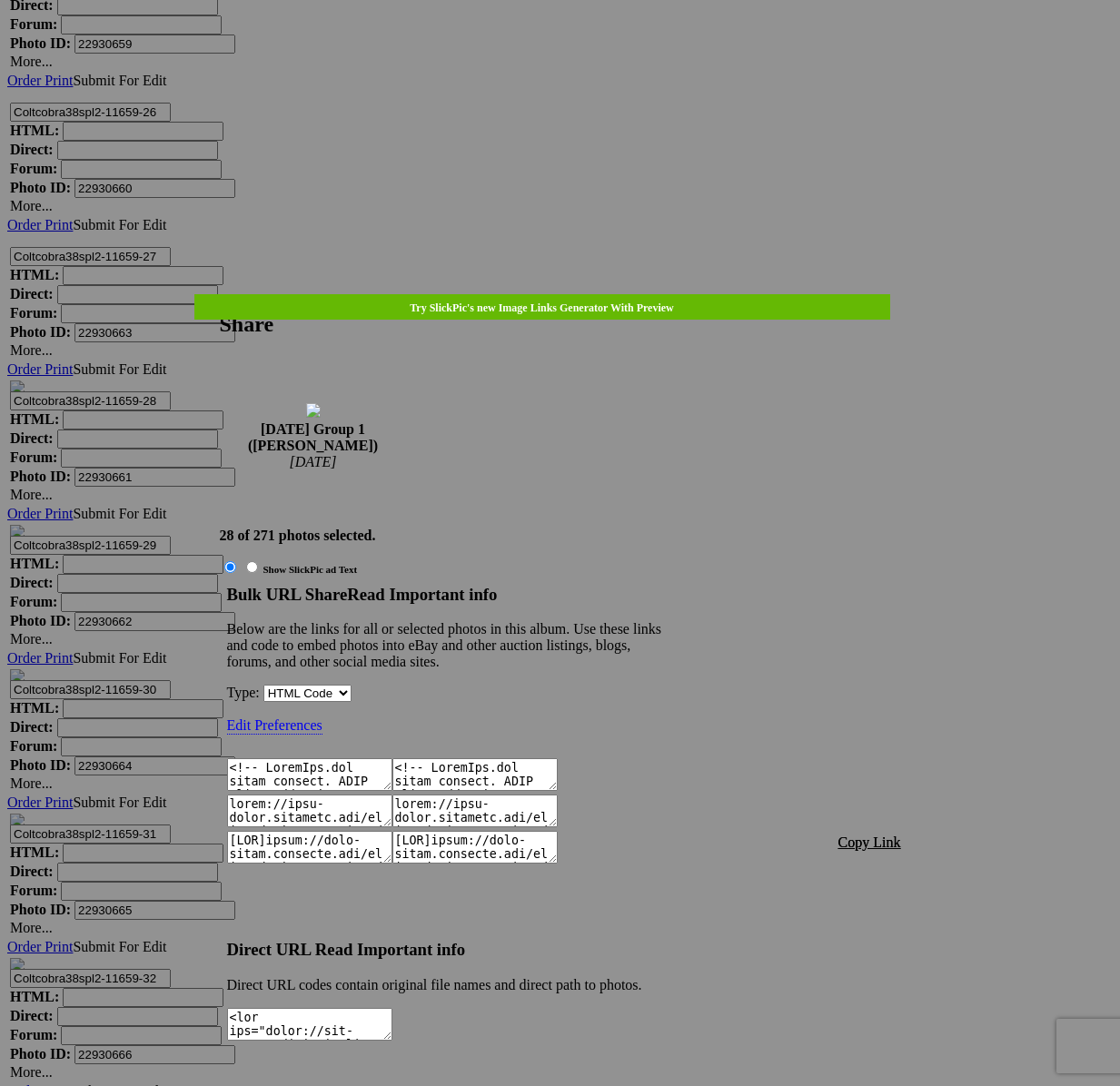
click at [869, 835] on span "Copy Link" at bounding box center [869, 842] width 63 height 16
click at [558, 53] on div at bounding box center [560, 543] width 1120 height 1086
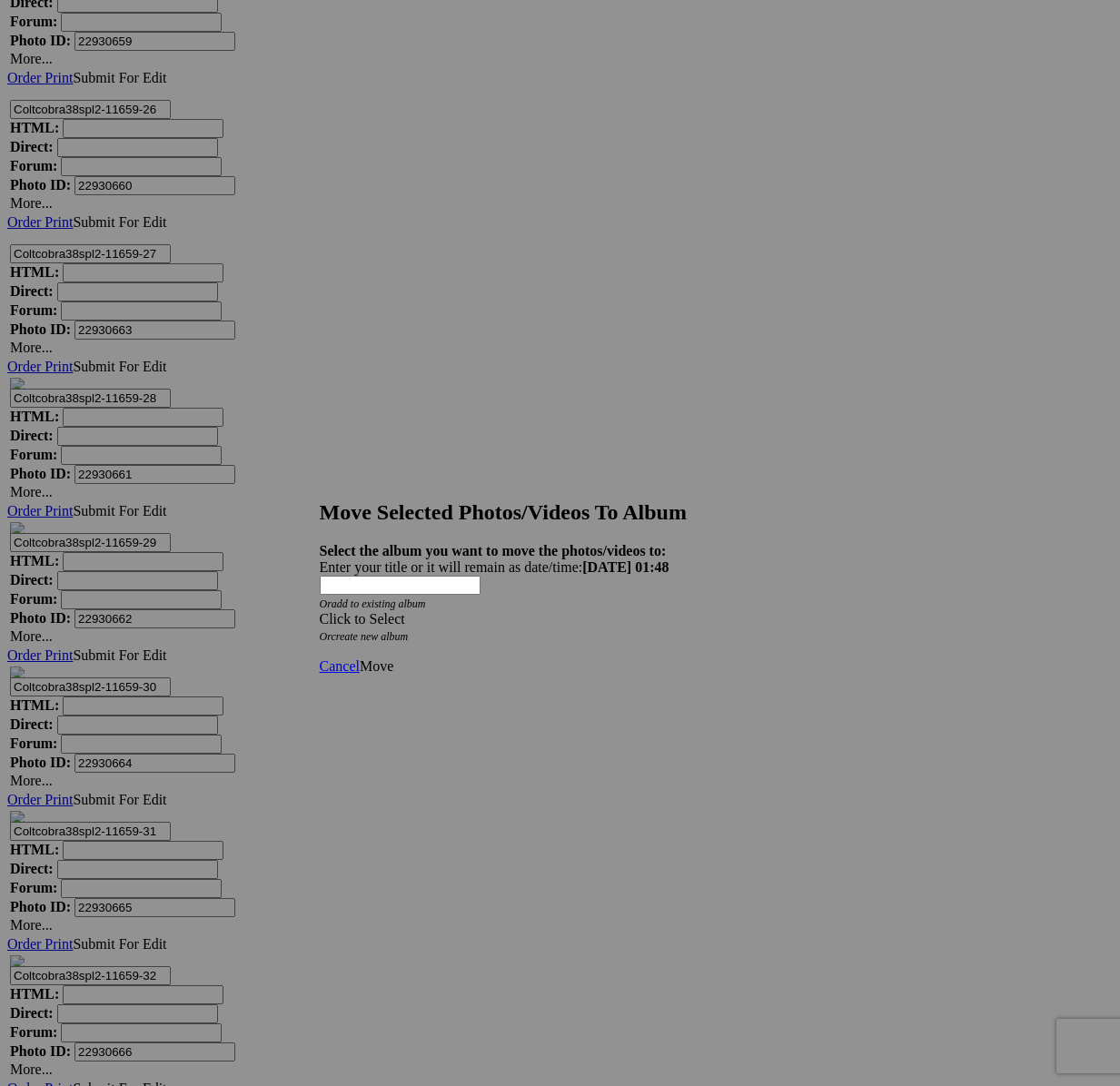
drag, startPoint x: 584, startPoint y: 559, endPoint x: 576, endPoint y: 576, distance: 18.8
click at [584, 612] on div "Click to Select" at bounding box center [560, 620] width 482 height 17
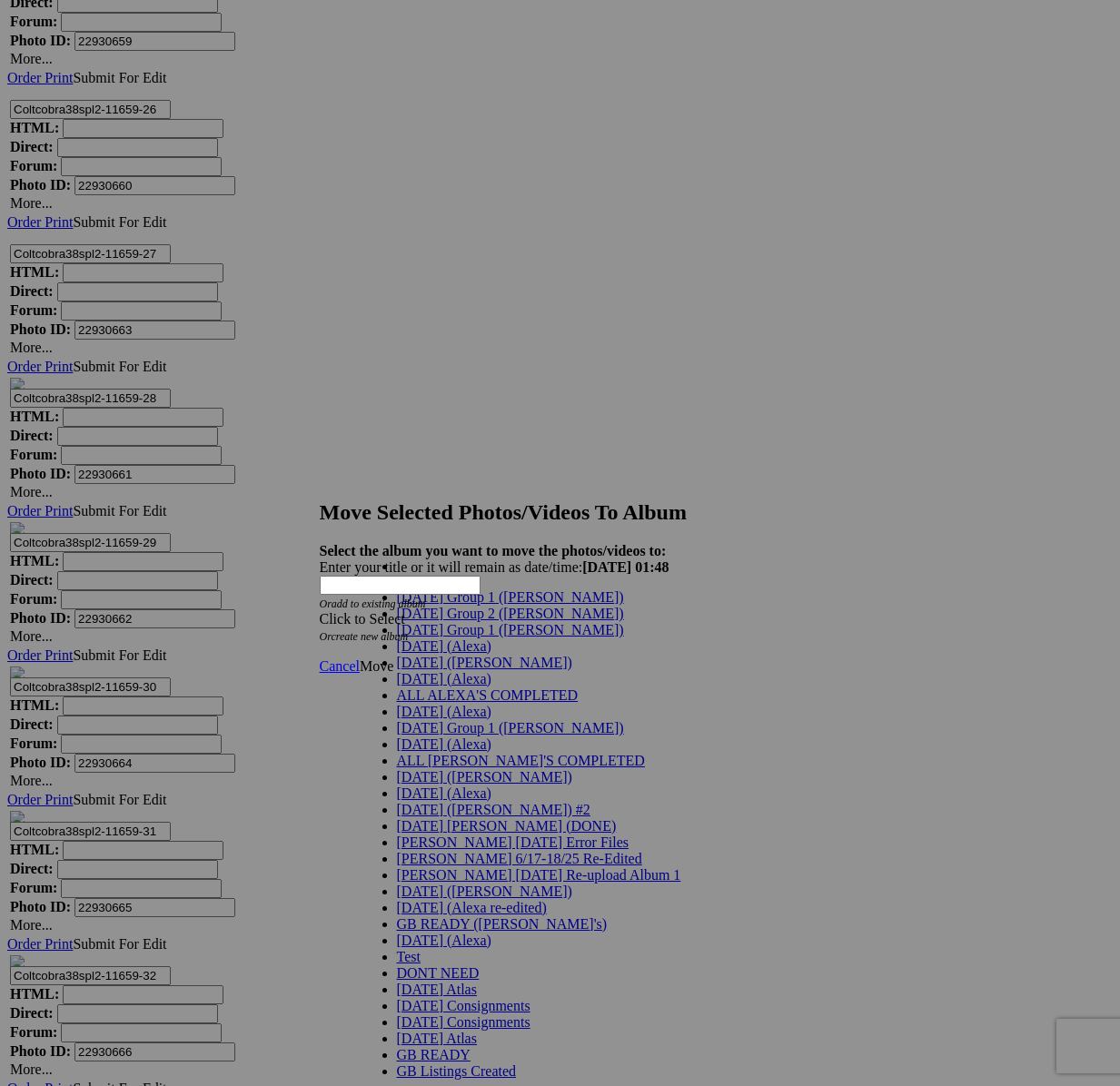
click at [477, 637] on link "[DATE] Group 1 ([PERSON_NAME])" at bounding box center [510, 630] width 228 height 16
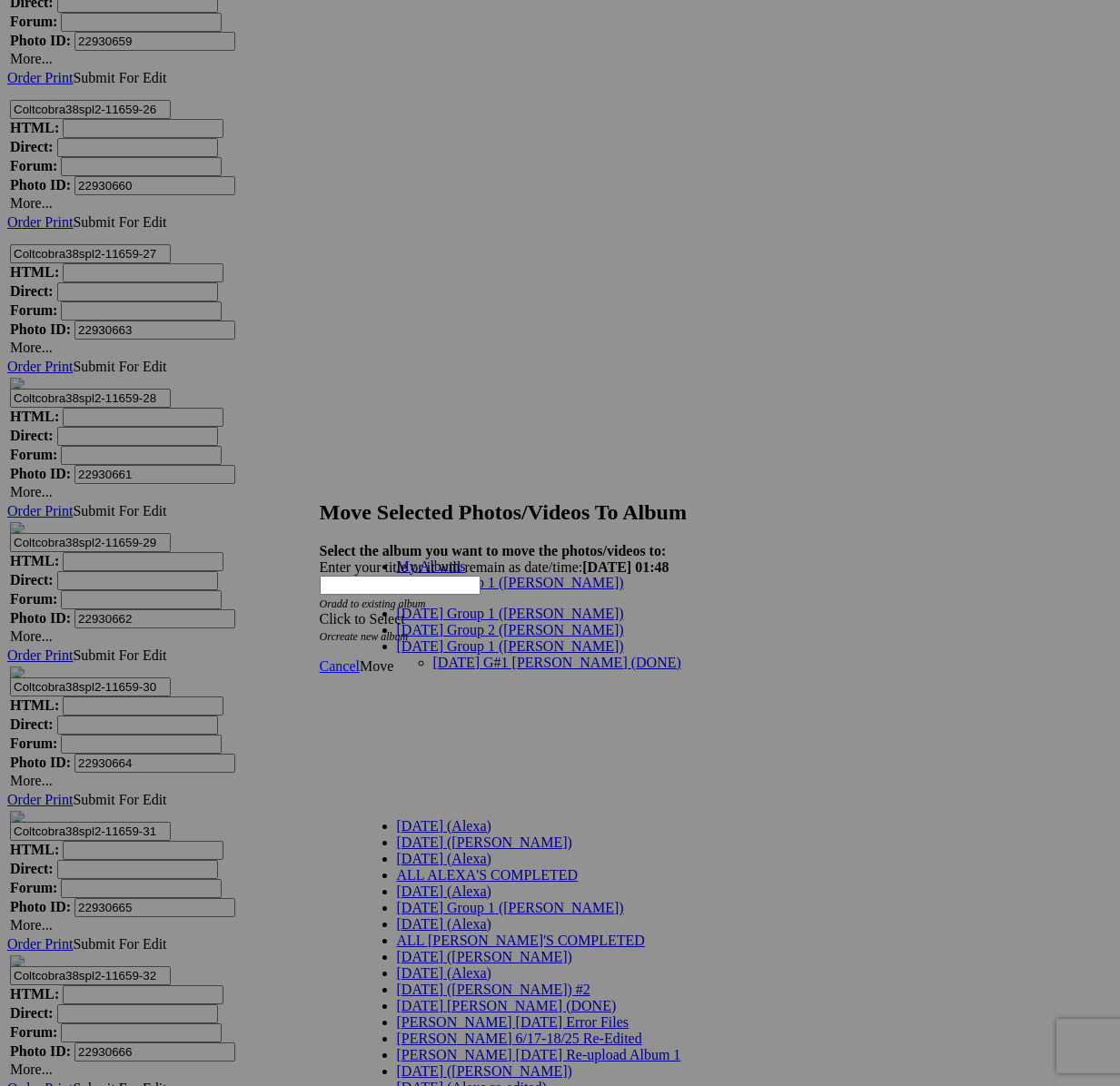
click at [461, 655] on link "[DATE] G#1 [PERSON_NAME] (DONE)" at bounding box center [556, 662] width 248 height 16
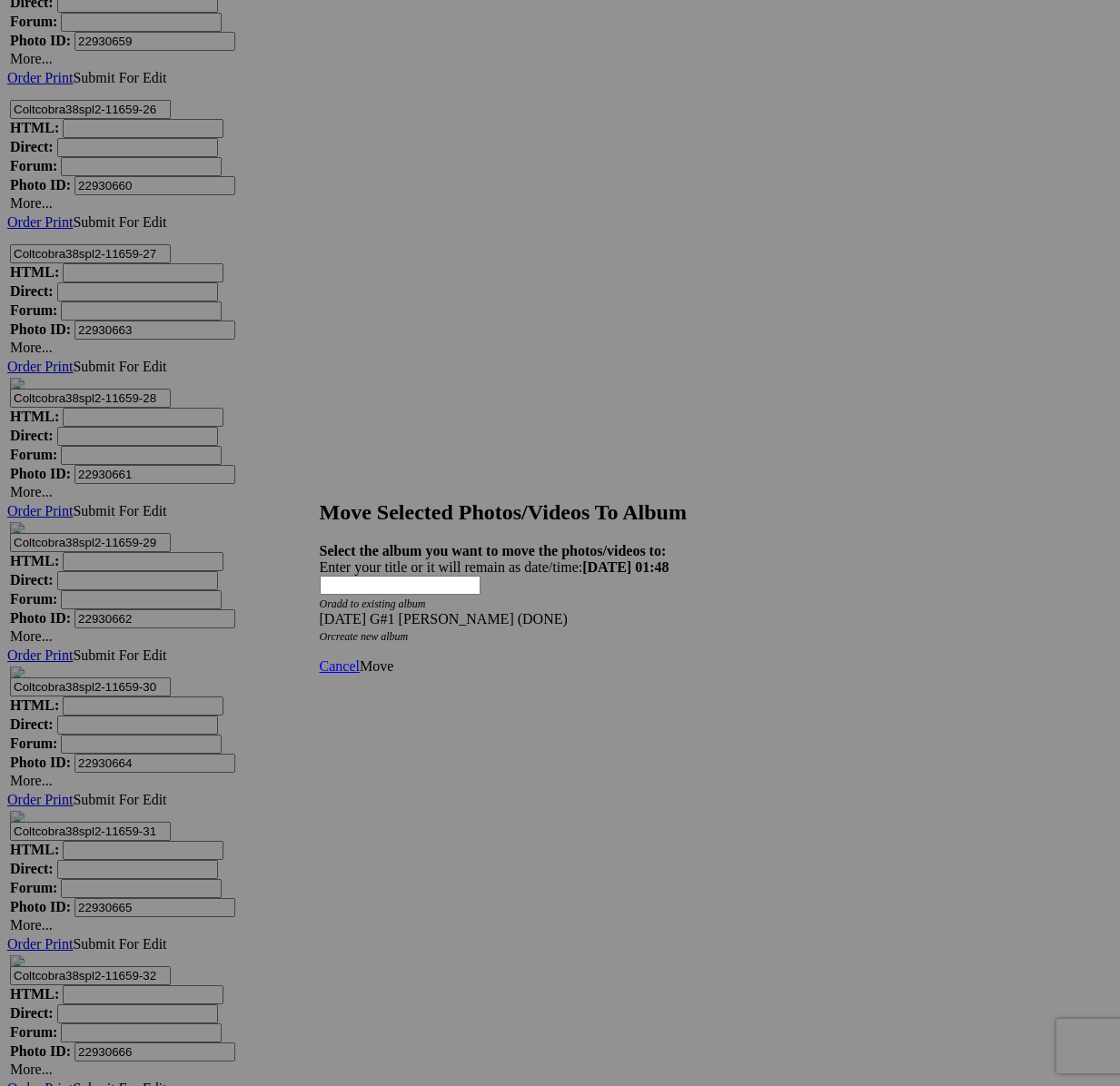
drag, startPoint x: 769, startPoint y: 631, endPoint x: 739, endPoint y: 634, distance: 30.1
click at [393, 659] on span "Move" at bounding box center [377, 666] width 33 height 16
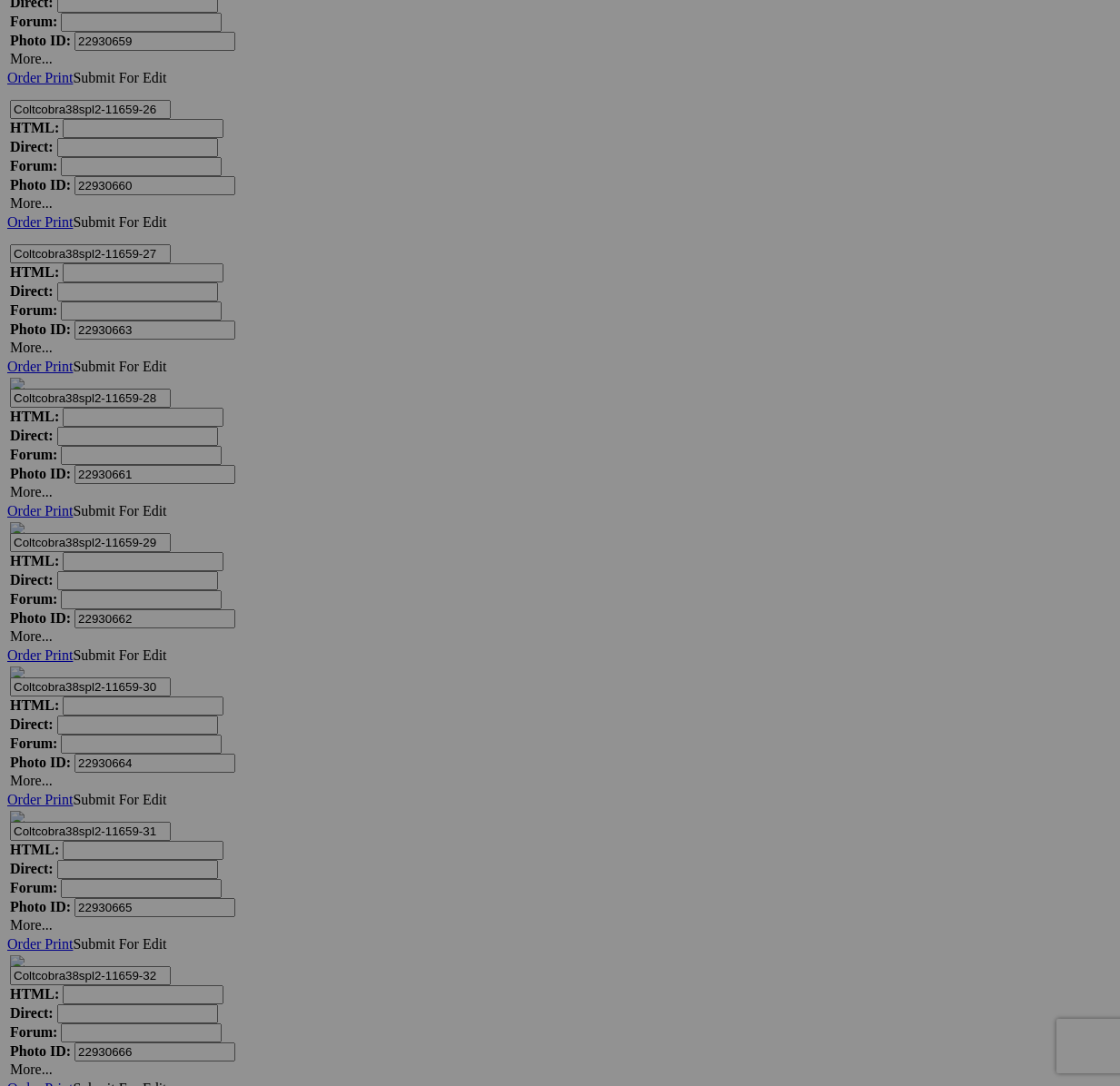
scroll to position [13482, 0]
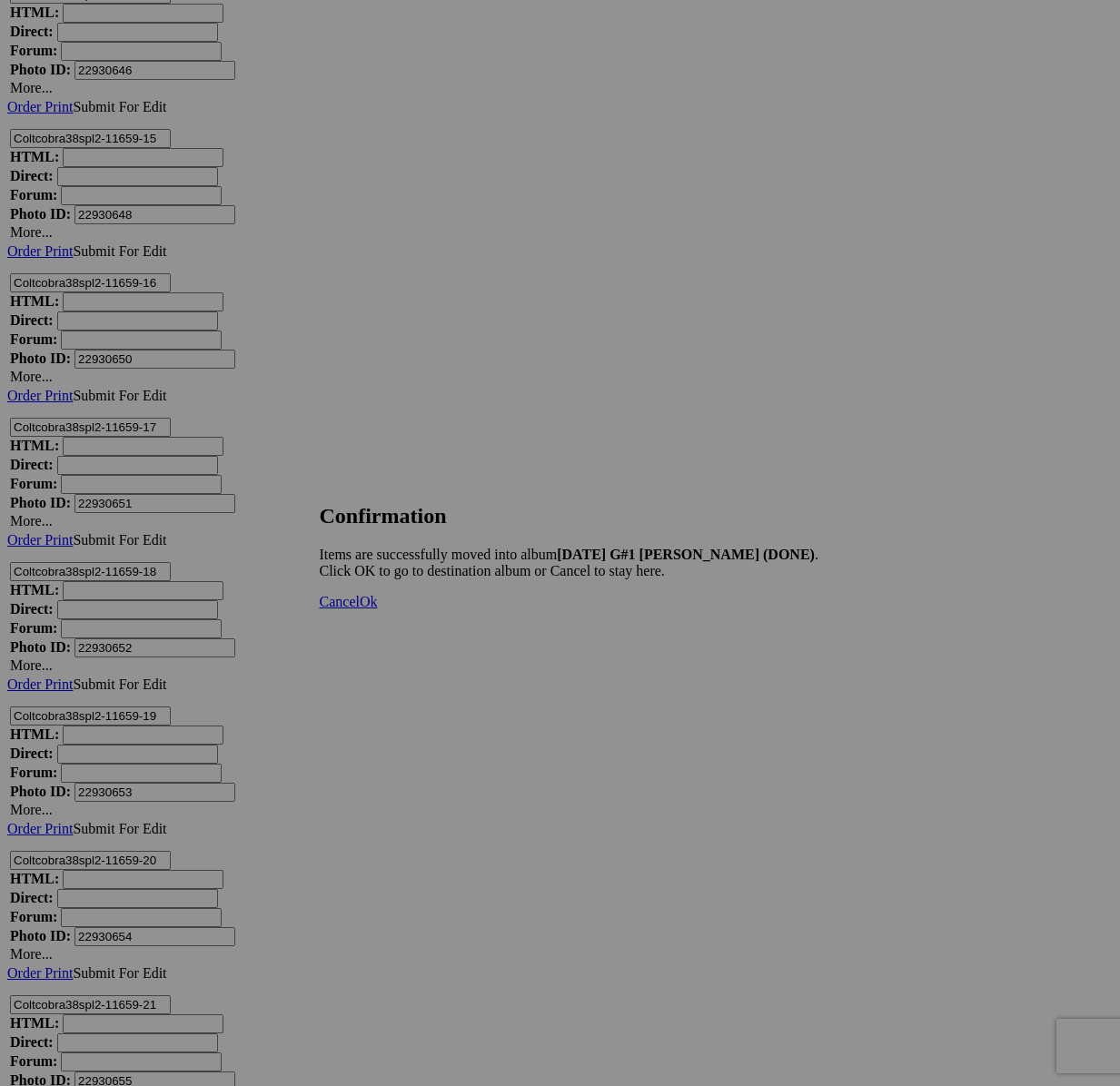
click at [360, 610] on span "Cancel" at bounding box center [339, 601] width 40 height 16
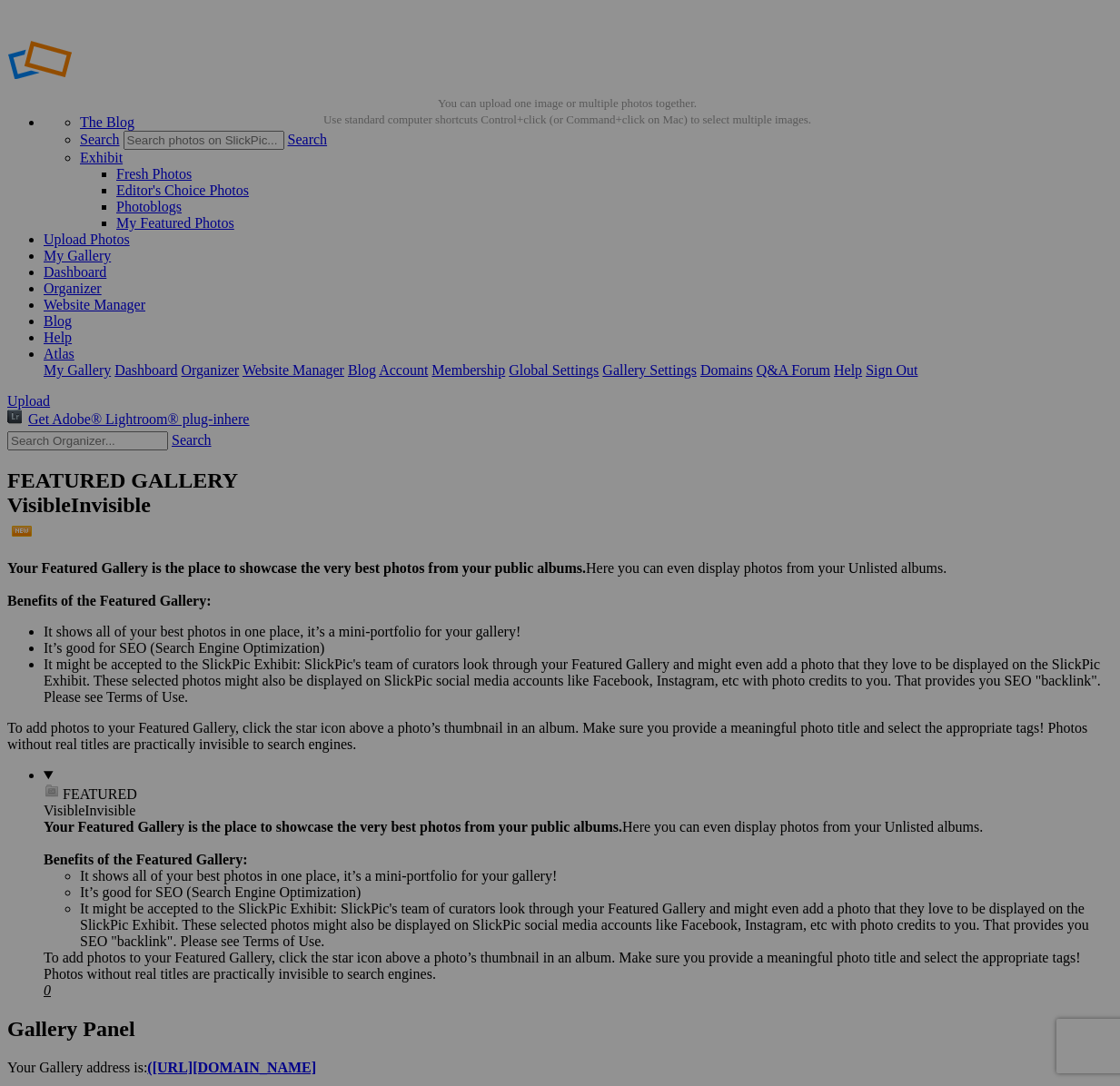
scroll to position [5379, 0]
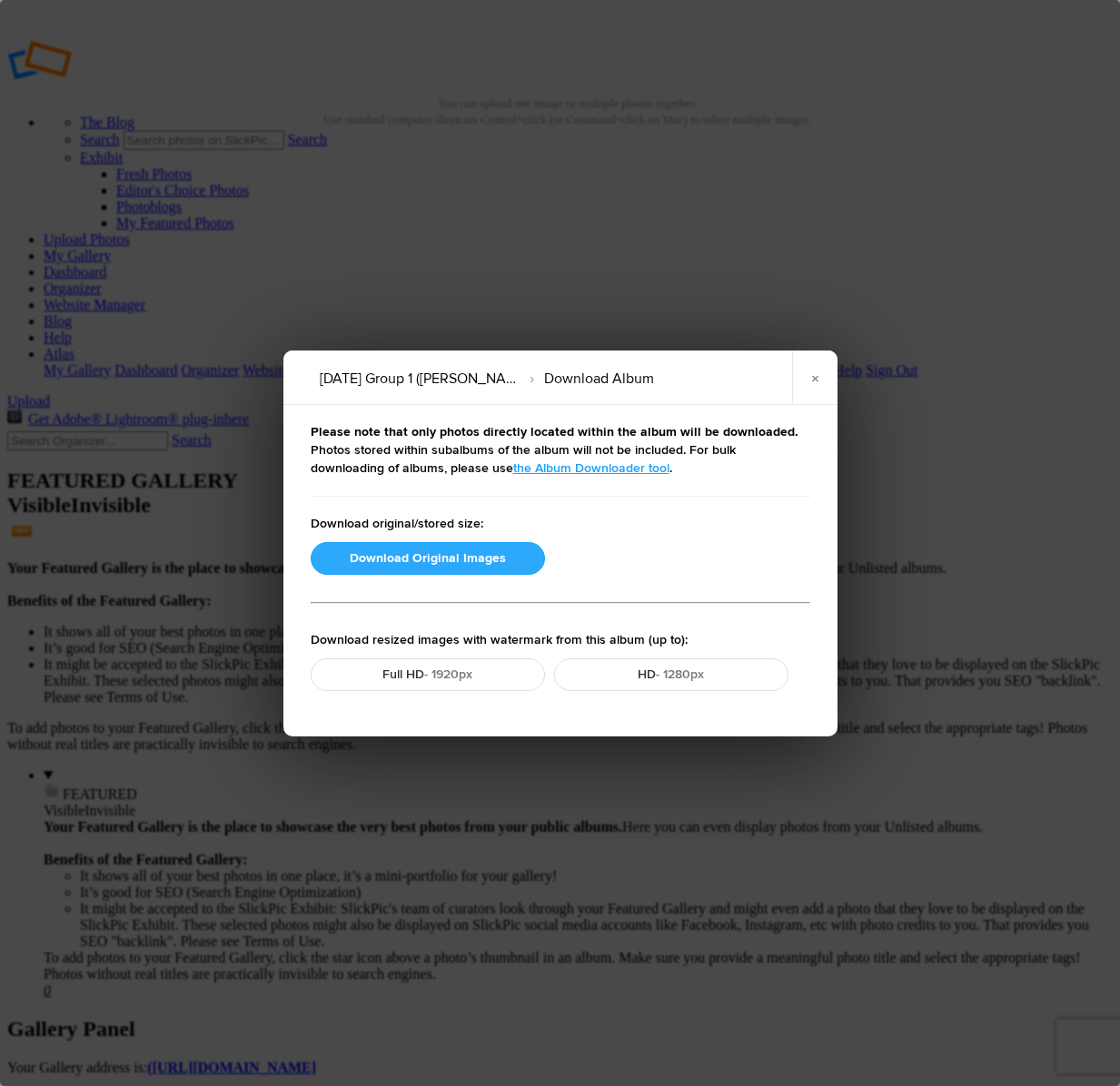
click at [412, 560] on button "Download Original Images" at bounding box center [427, 559] width 234 height 33
